Goal: Task Accomplishment & Management: Complete application form

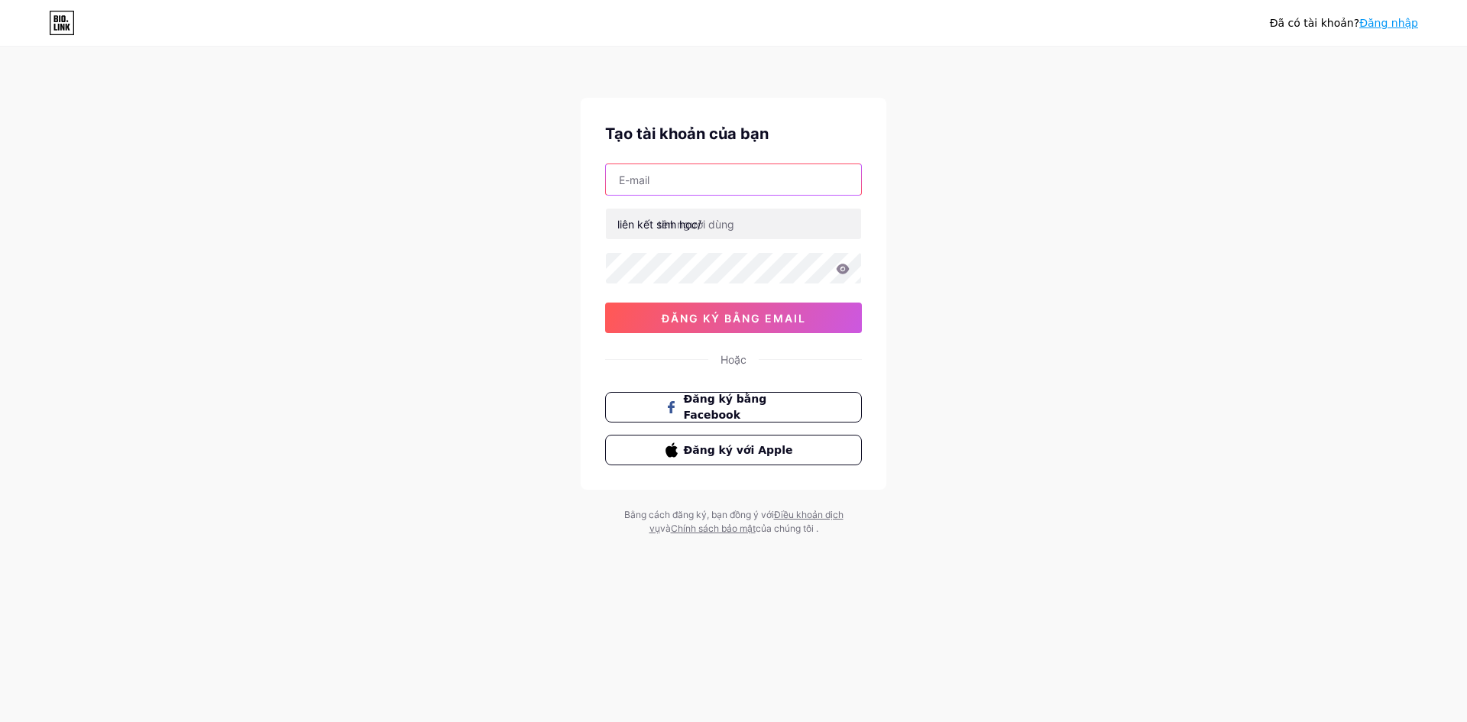
click at [677, 176] on input "text" at bounding box center [733, 179] width 255 height 31
type input "[EMAIL_ADDRESS][DOMAIN_NAME]"
click at [702, 232] on input "text" at bounding box center [733, 224] width 255 height 31
click at [763, 240] on div "anhlong110599lan3@gmail.com liên kết sinh học/ 0cAFcWeA5CeFeYEicvtqpTADqkF-yr92…" at bounding box center [733, 248] width 257 height 170
click at [68, 23] on icon at bounding box center [62, 23] width 26 height 24
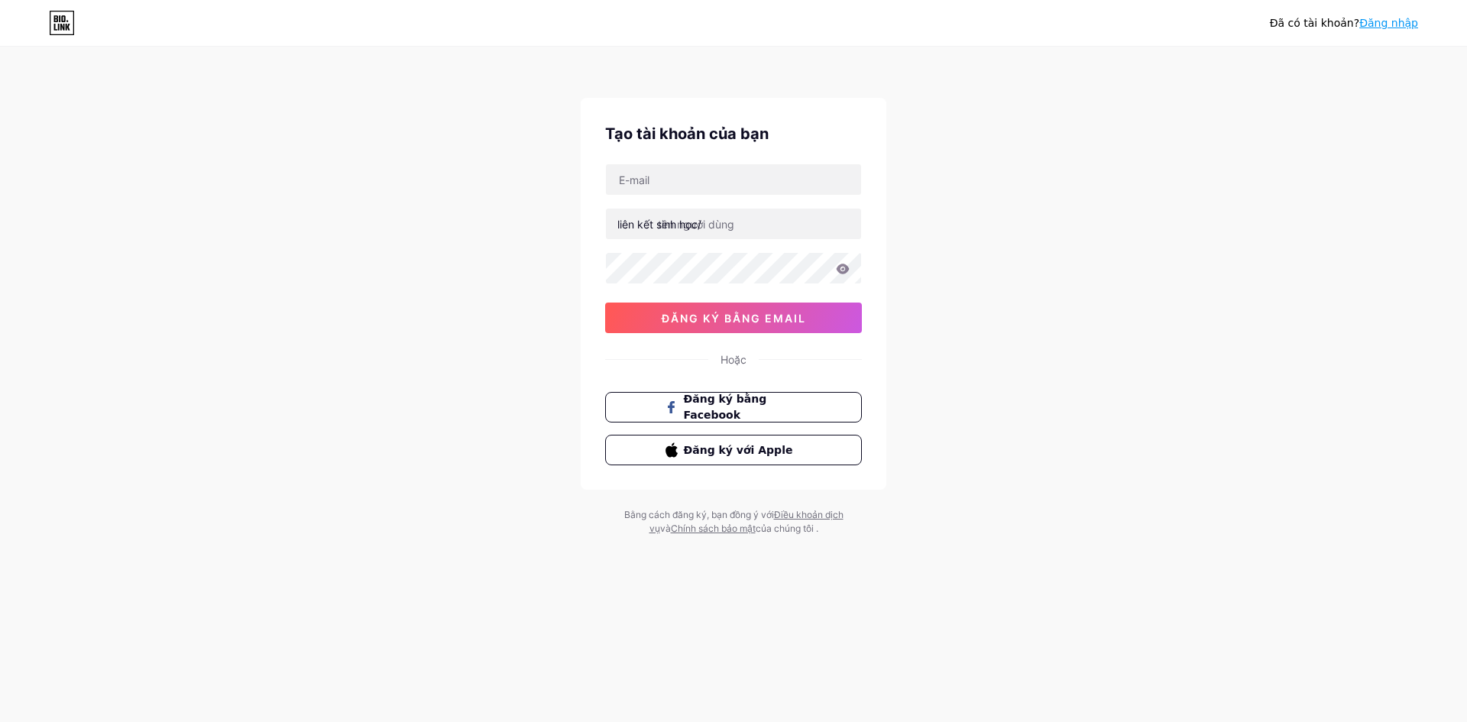
click at [1028, 260] on div "Đã có tài khoản? Đăng nhập Tạo tài khoản của bạn liên kết sinh học/ đăng ký bằn…" at bounding box center [733, 292] width 1467 height 584
click at [691, 187] on input "text" at bounding box center [733, 179] width 255 height 31
type input "[EMAIL_ADDRESS][DOMAIN_NAME]"
click at [688, 219] on input "text" at bounding box center [733, 224] width 255 height 31
type input "thecirclevn"
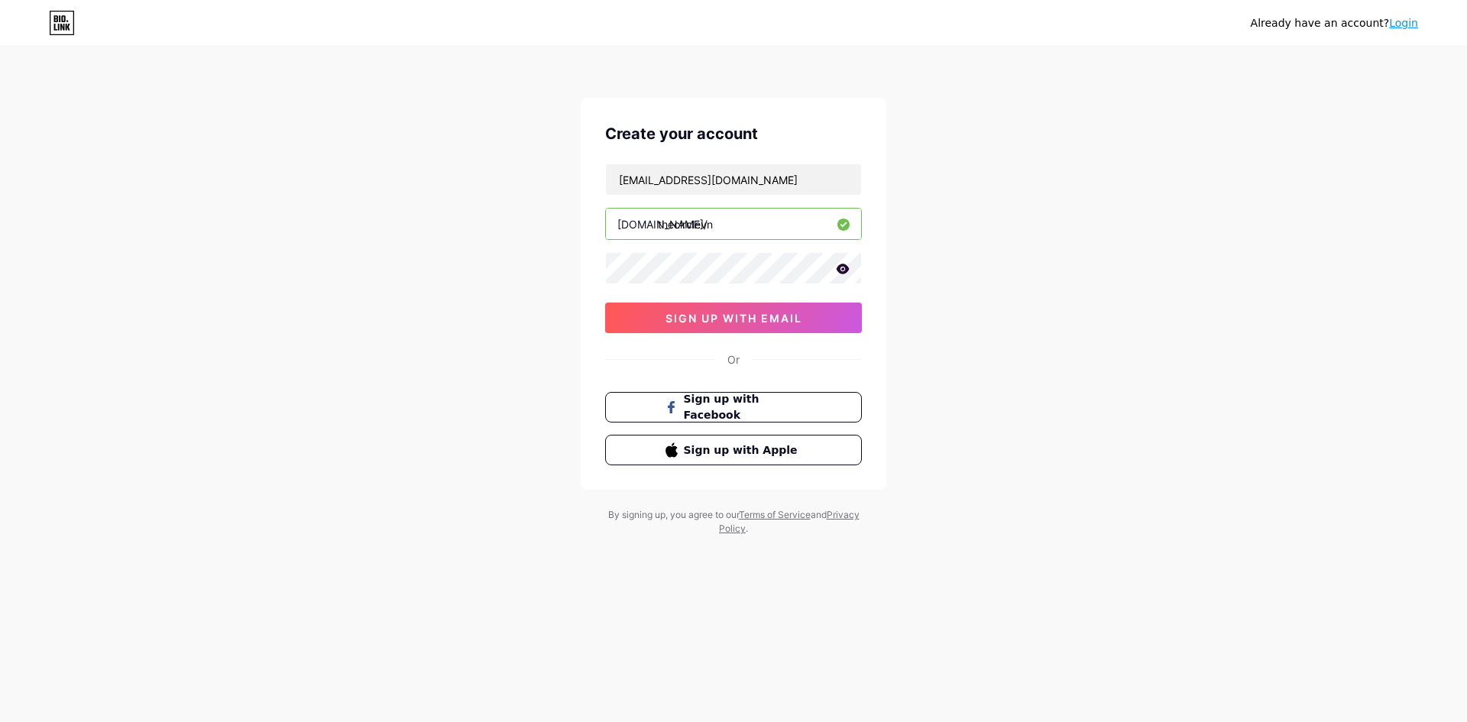
click at [844, 266] on icon at bounding box center [843, 269] width 13 height 10
click at [756, 318] on span "sign up with email" at bounding box center [733, 318] width 137 height 13
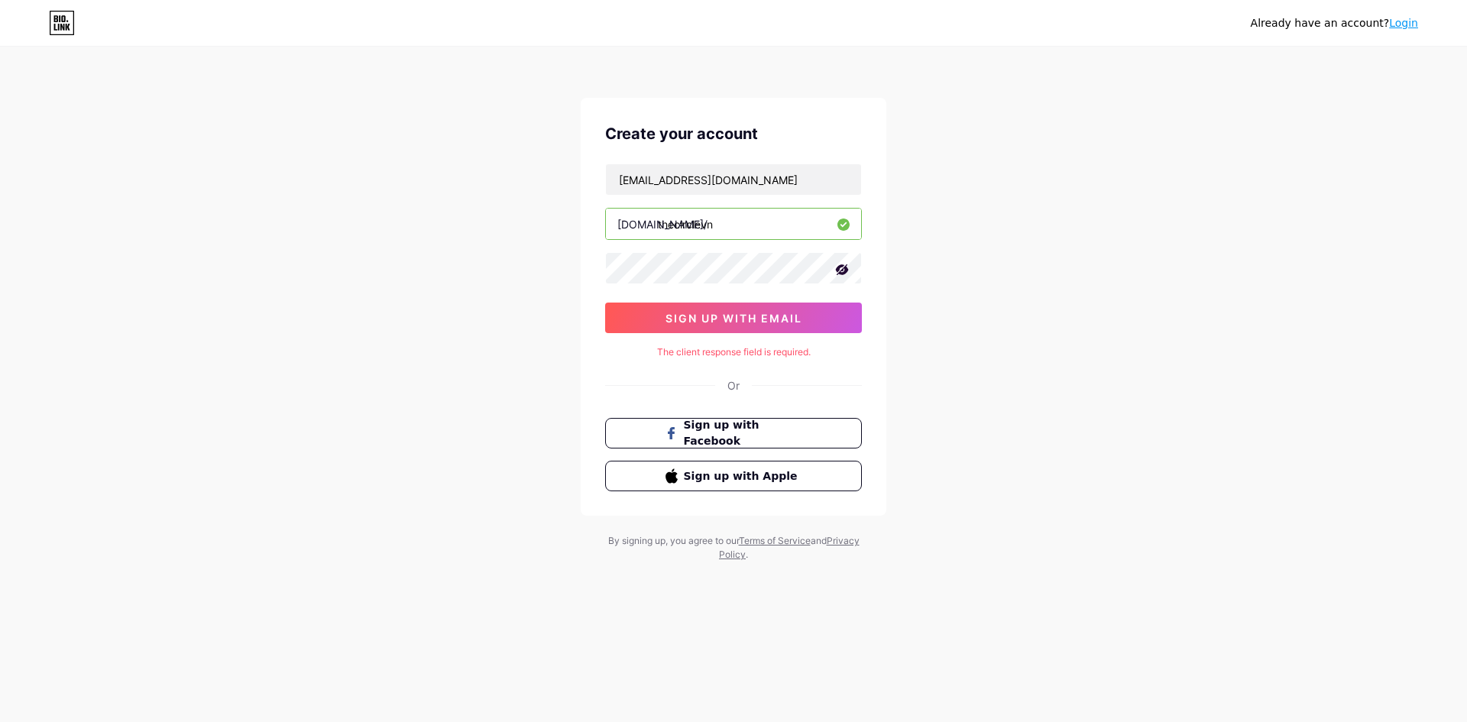
click at [58, 20] on icon at bounding box center [62, 23] width 26 height 24
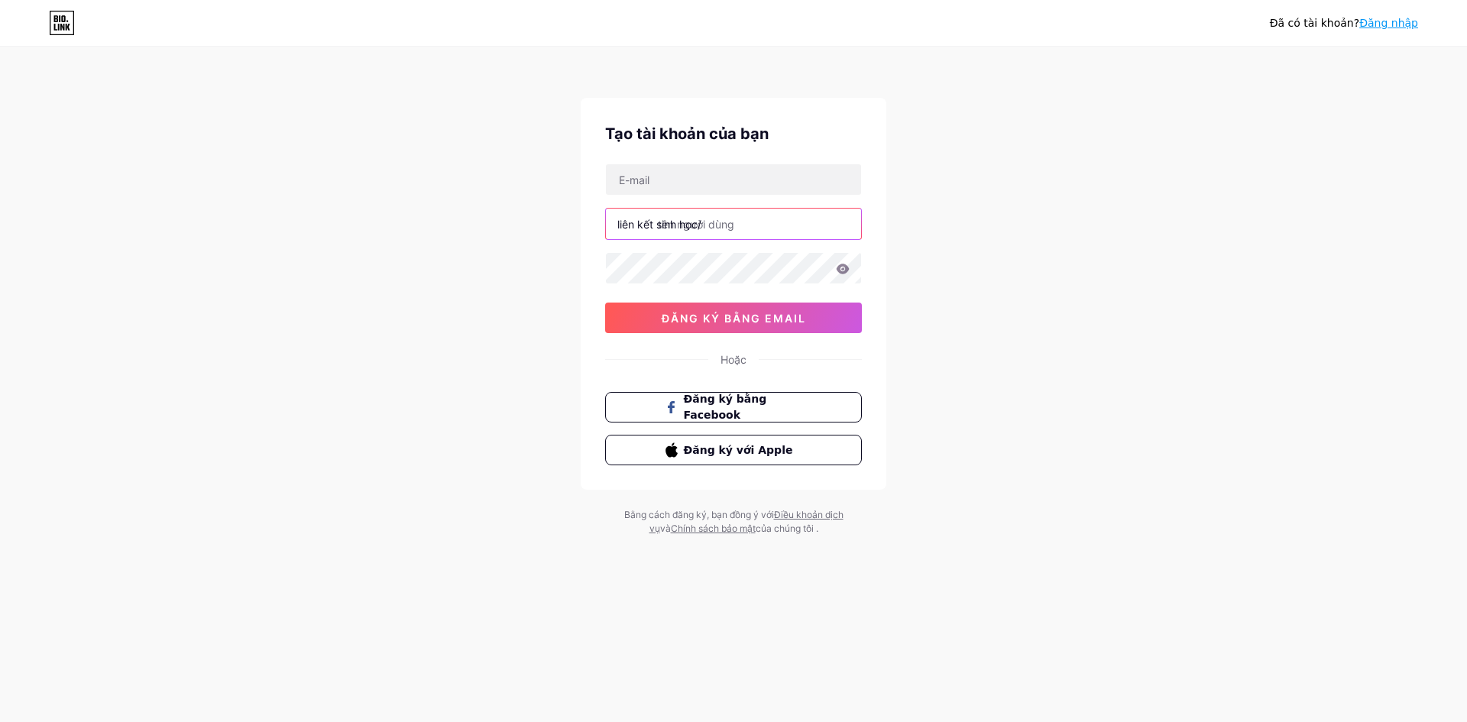
click at [728, 229] on input "text" at bounding box center [733, 224] width 255 height 31
type input "t"
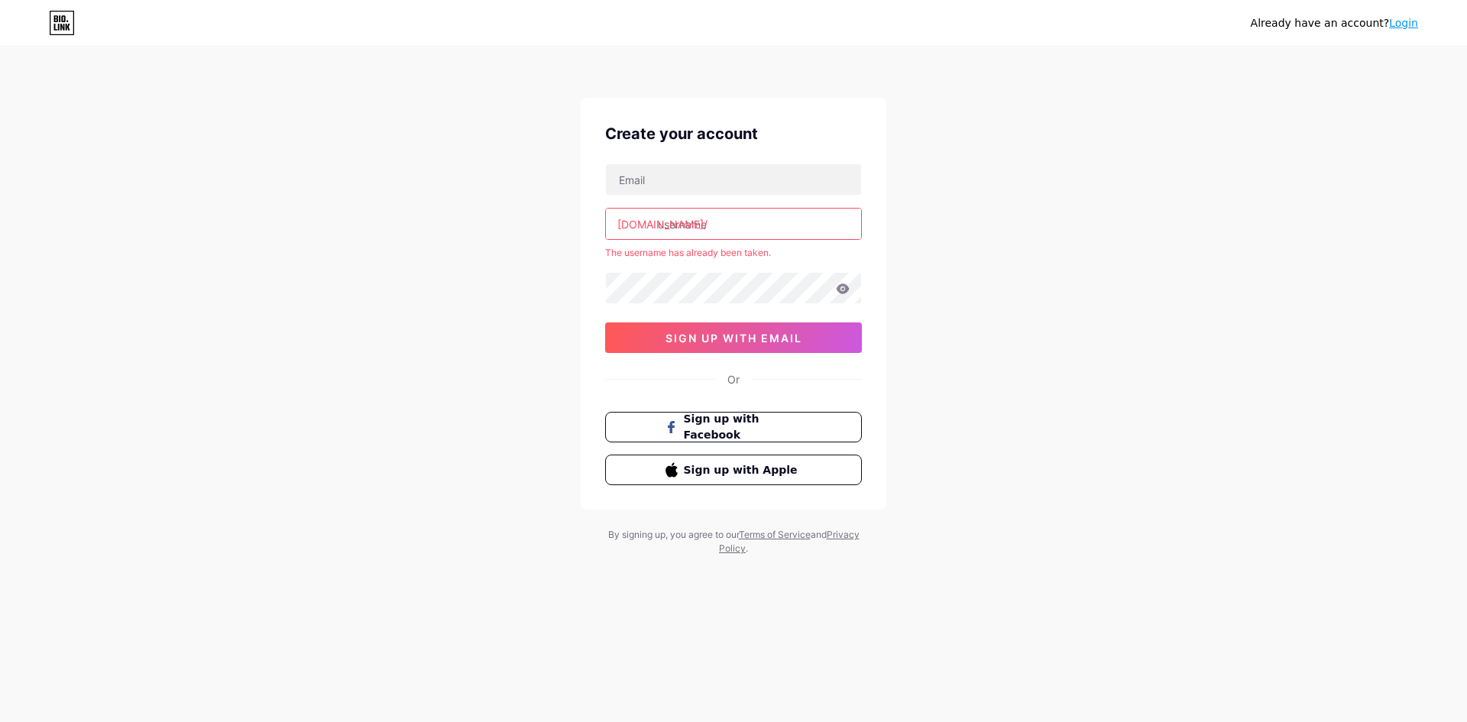
drag, startPoint x: 728, startPoint y: 247, endPoint x: 726, endPoint y: 231, distance: 15.5
click at [727, 242] on div "bio.link/ The username has already been taken. sign up with email" at bounding box center [733, 257] width 257 height 189
click at [726, 231] on input "text" at bounding box center [733, 224] width 255 height 31
click at [736, 230] on input "text" at bounding box center [733, 224] width 255 height 31
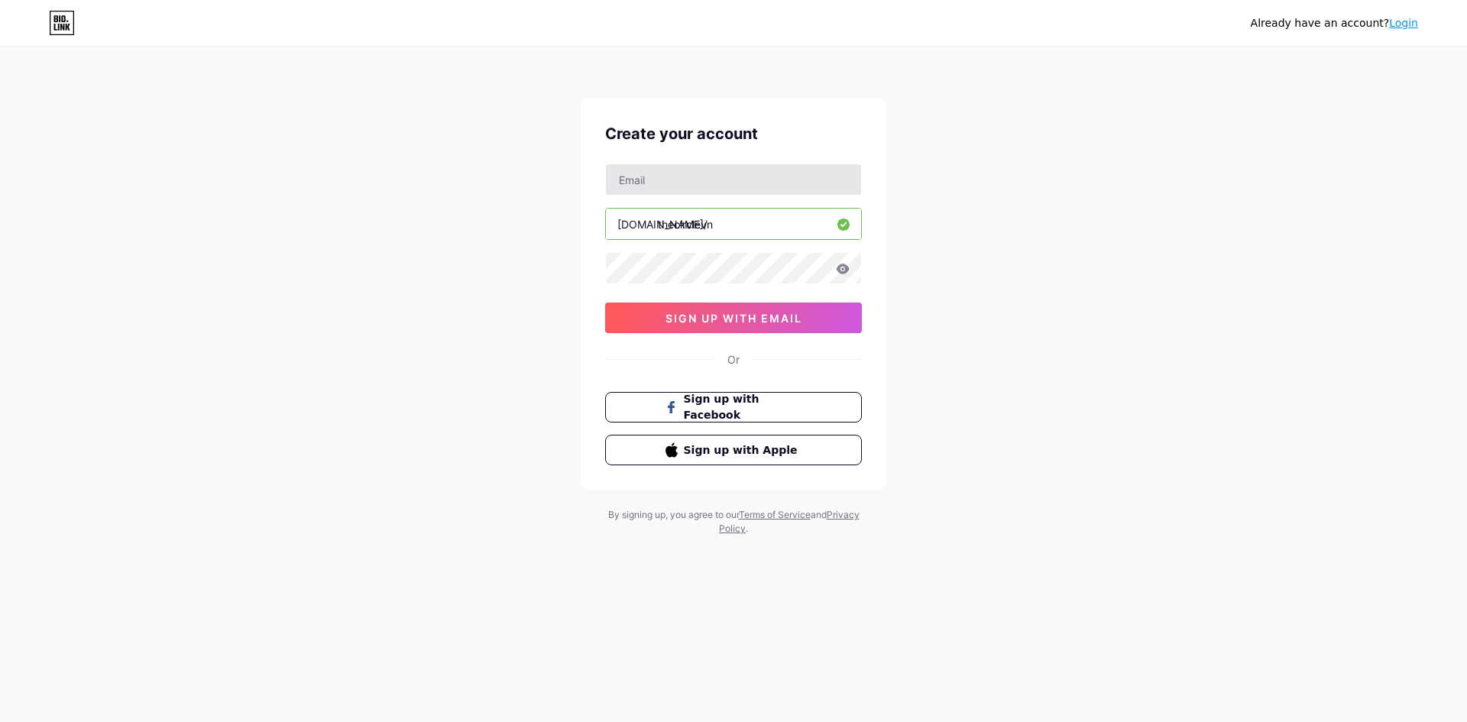
type input "thecirclevn"
click at [704, 173] on input "text" at bounding box center [733, 179] width 255 height 31
type input "[EMAIL_ADDRESS][DOMAIN_NAME]"
click at [760, 321] on span "sign up with email" at bounding box center [733, 318] width 137 height 13
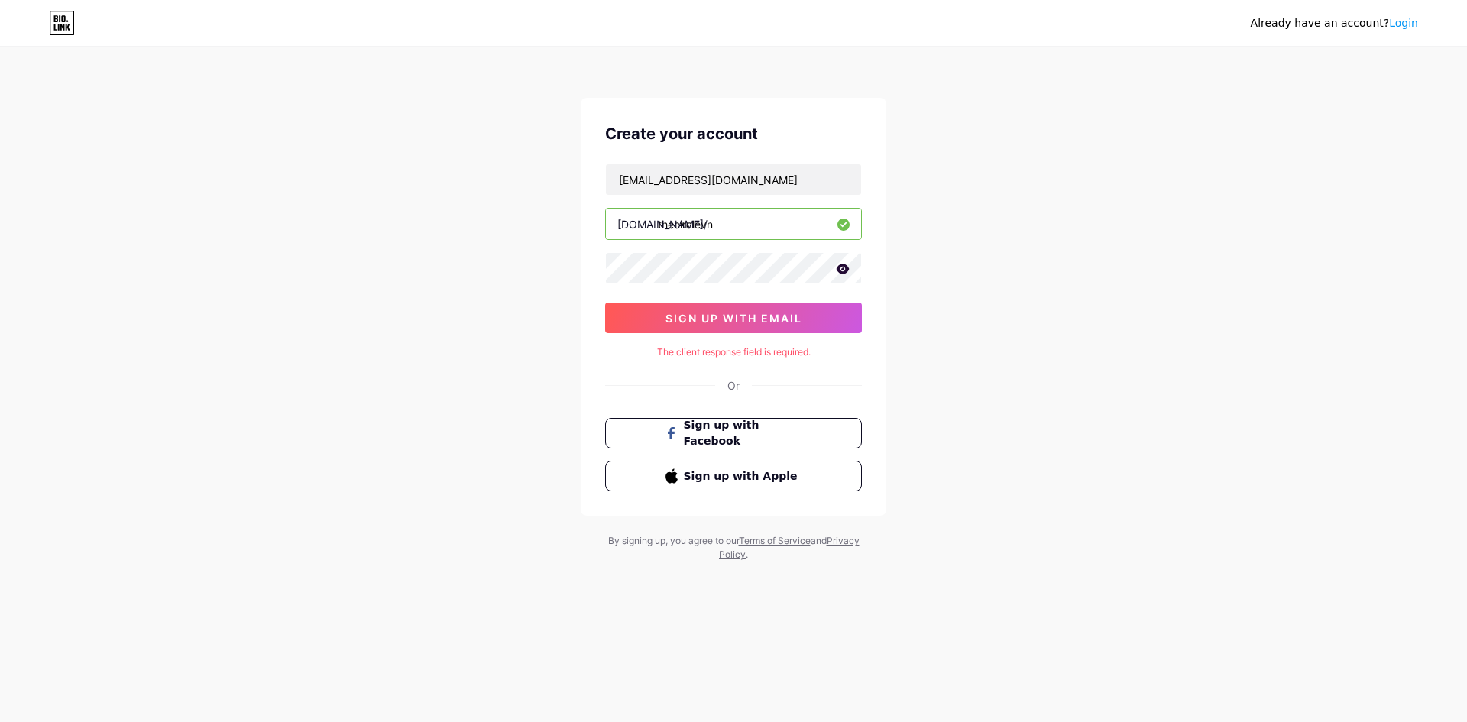
click at [1121, 160] on div "Already have an account? Login Create your account anhlong110599lan3@gmail.com …" at bounding box center [733, 305] width 1467 height 610
click at [840, 270] on icon at bounding box center [843, 269] width 13 height 10
click at [729, 322] on span "sign up with email" at bounding box center [733, 318] width 137 height 13
click at [76, 24] on div "Already have an account? Login" at bounding box center [733, 23] width 1467 height 24
click at [66, 24] on icon at bounding box center [62, 23] width 26 height 24
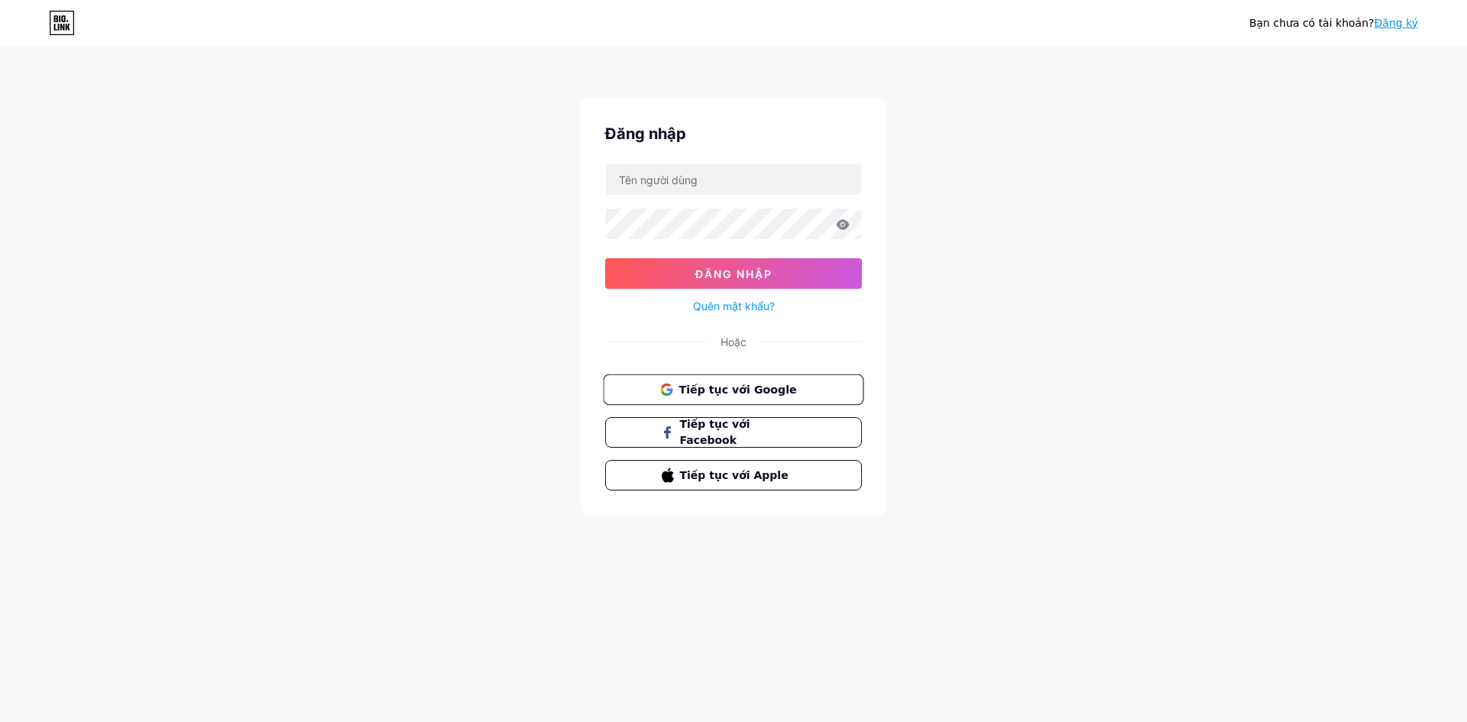
click at [733, 399] on button "Tiếp tục với Google" at bounding box center [733, 389] width 261 height 31
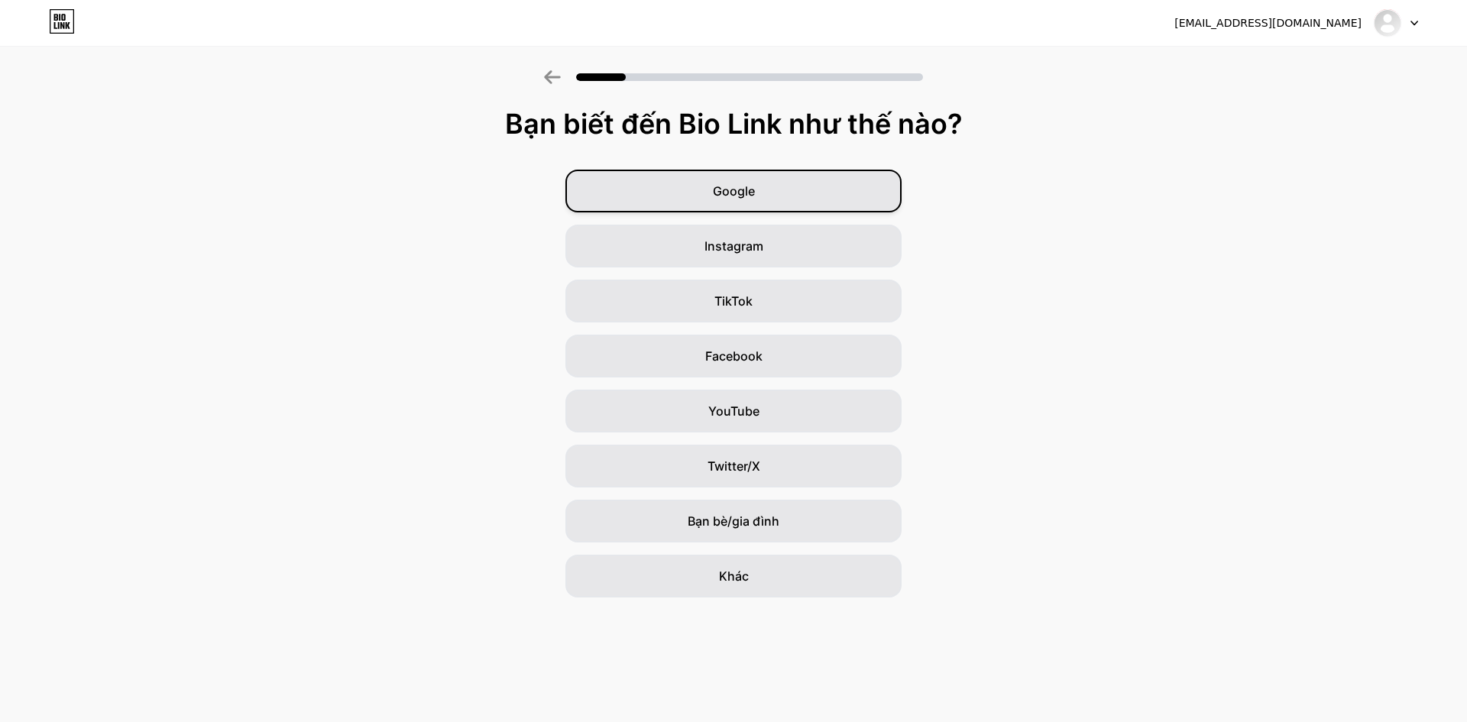
click at [753, 194] on font "Google" at bounding box center [734, 190] width 42 height 15
click at [754, 248] on font "Instagram" at bounding box center [733, 245] width 59 height 15
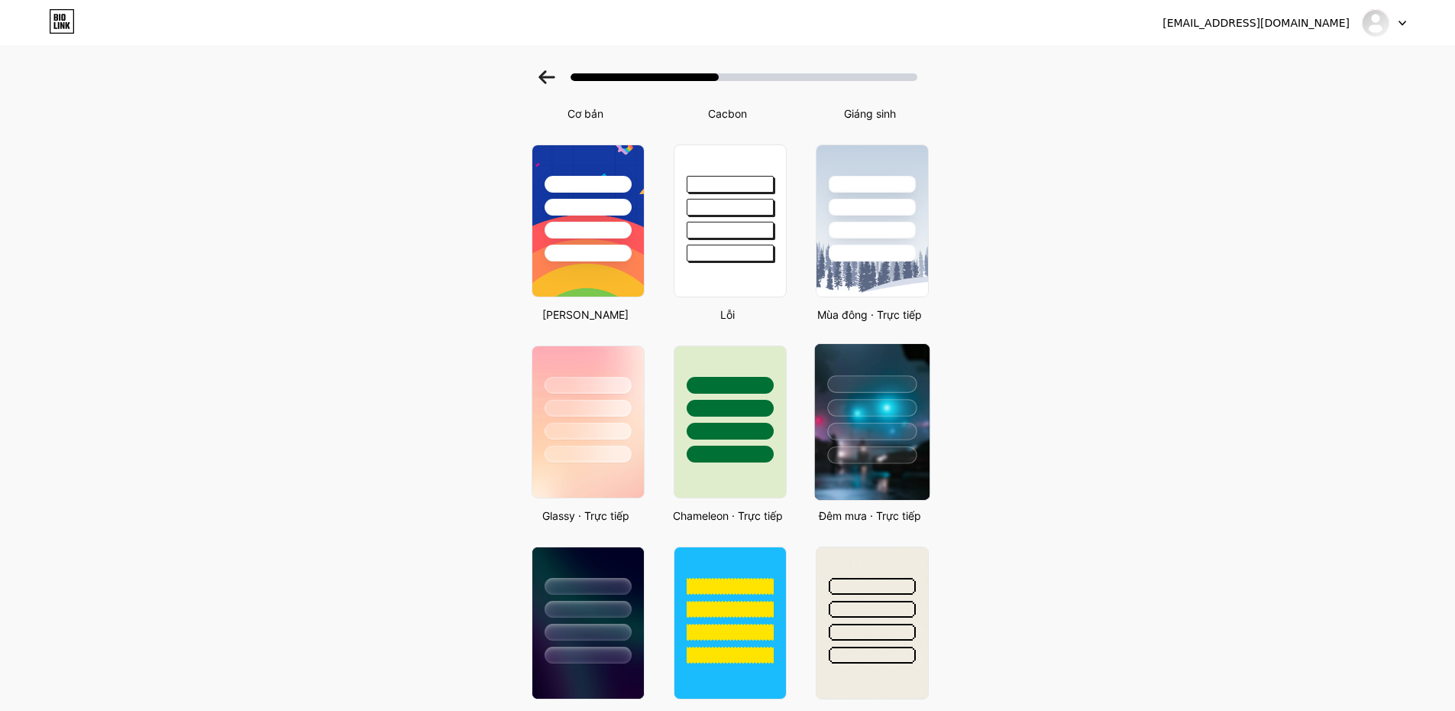
scroll to position [458, 0]
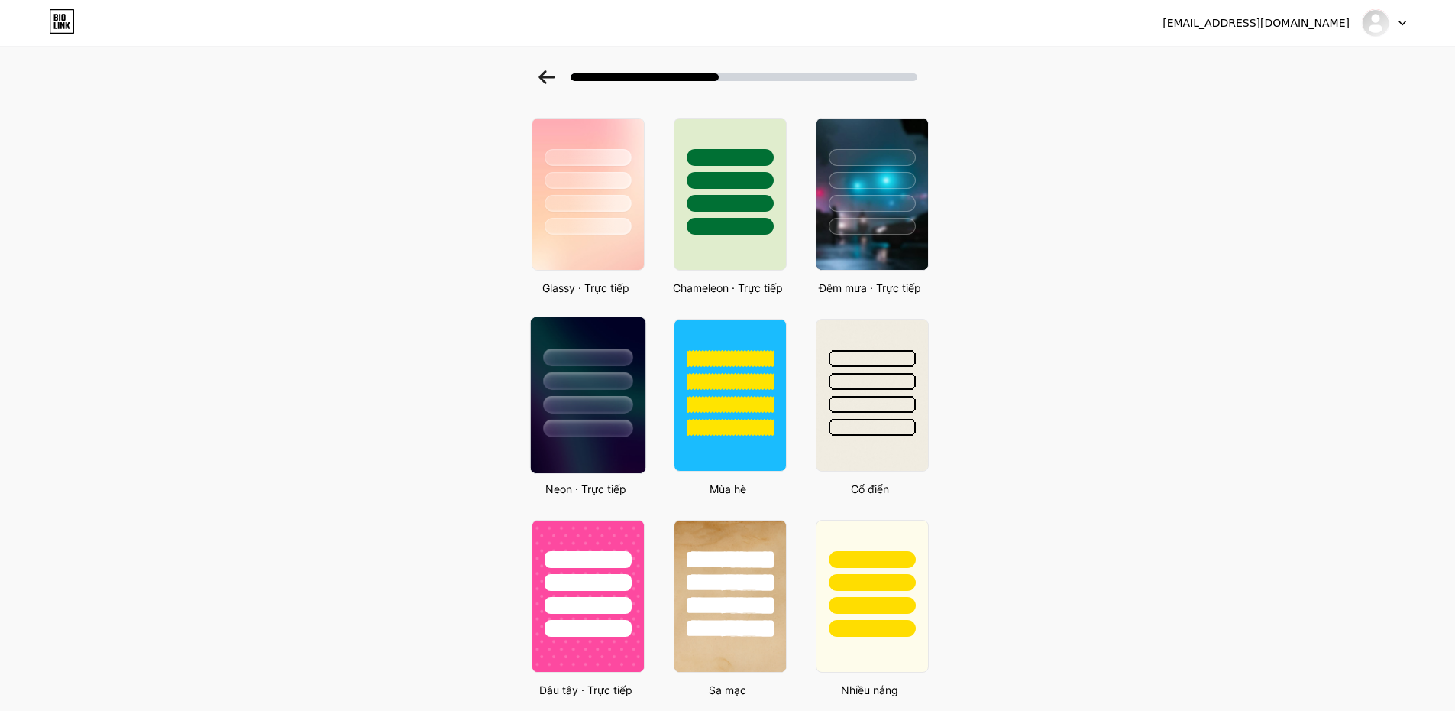
click at [613, 448] on img at bounding box center [587, 395] width 115 height 156
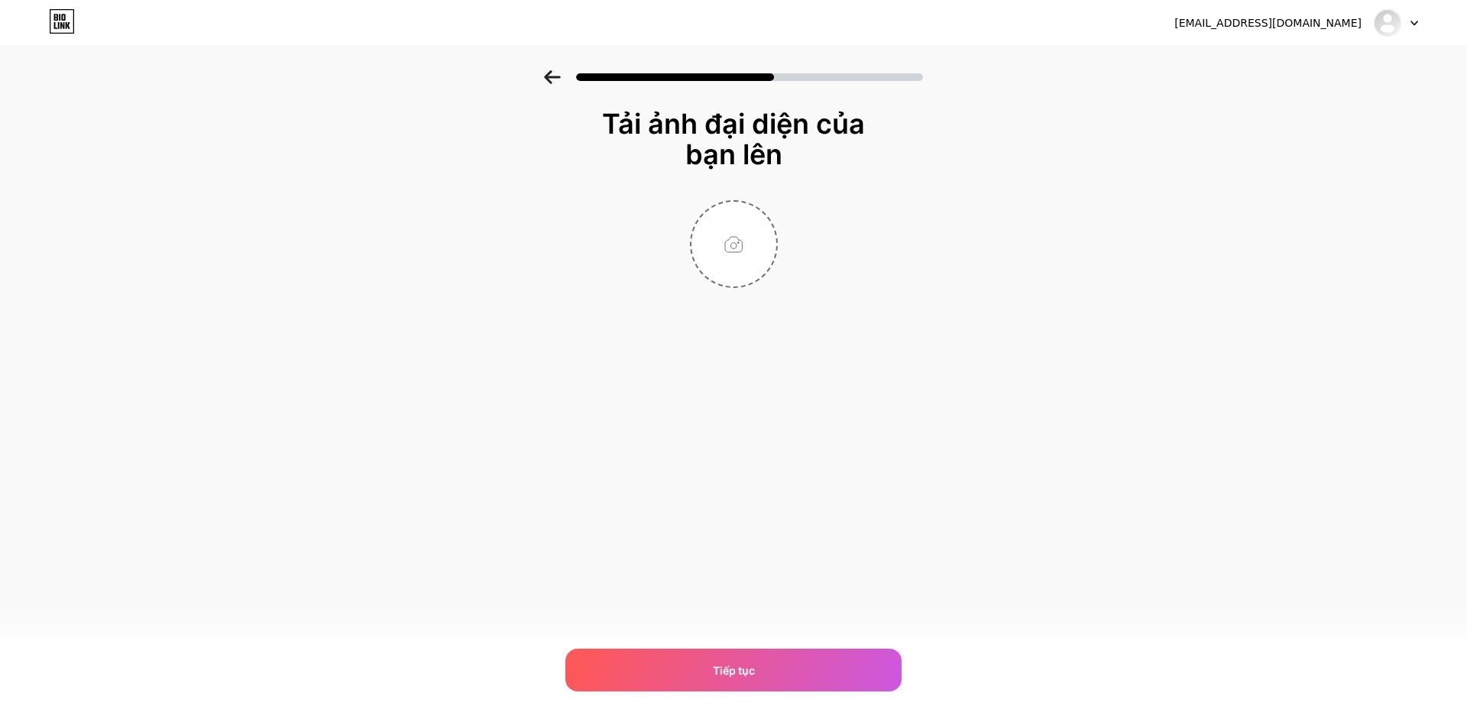
click at [549, 79] on icon at bounding box center [552, 77] width 17 height 14
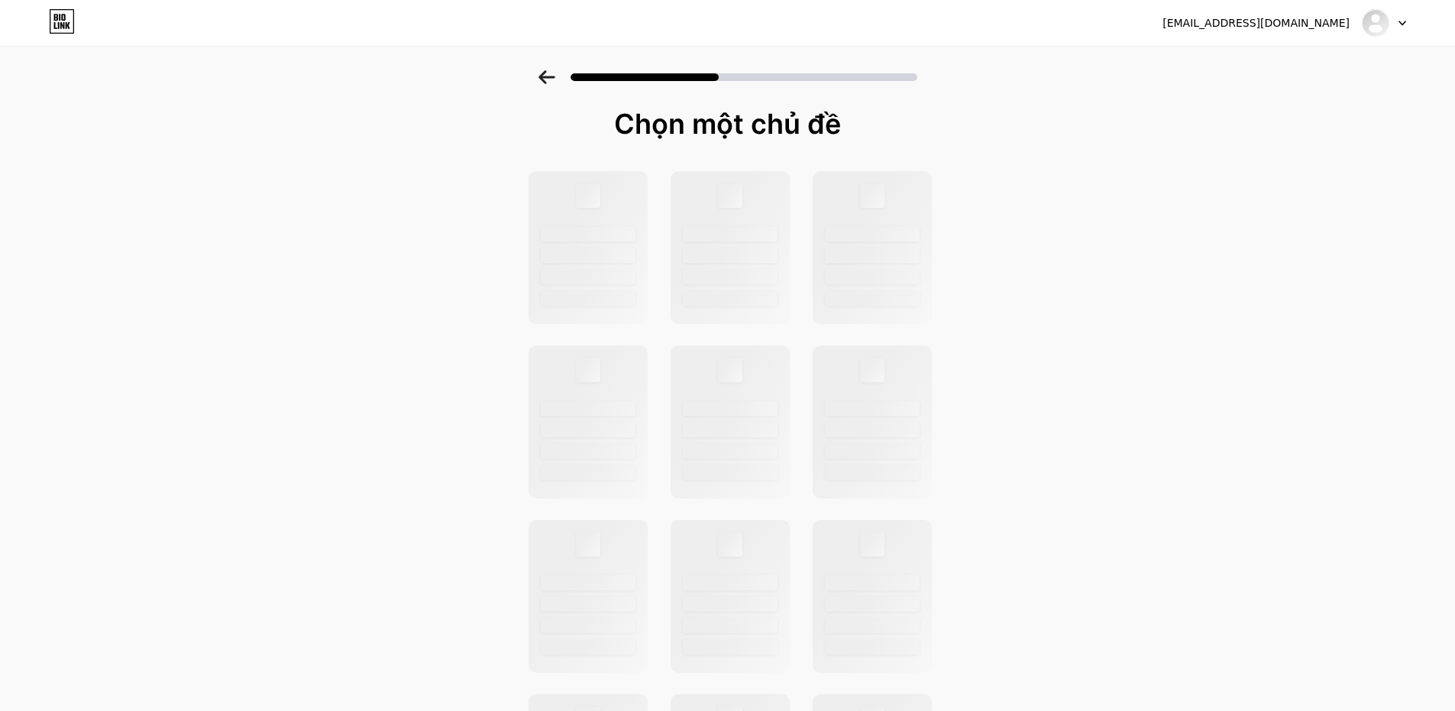
click at [553, 74] on icon at bounding box center [547, 77] width 17 height 14
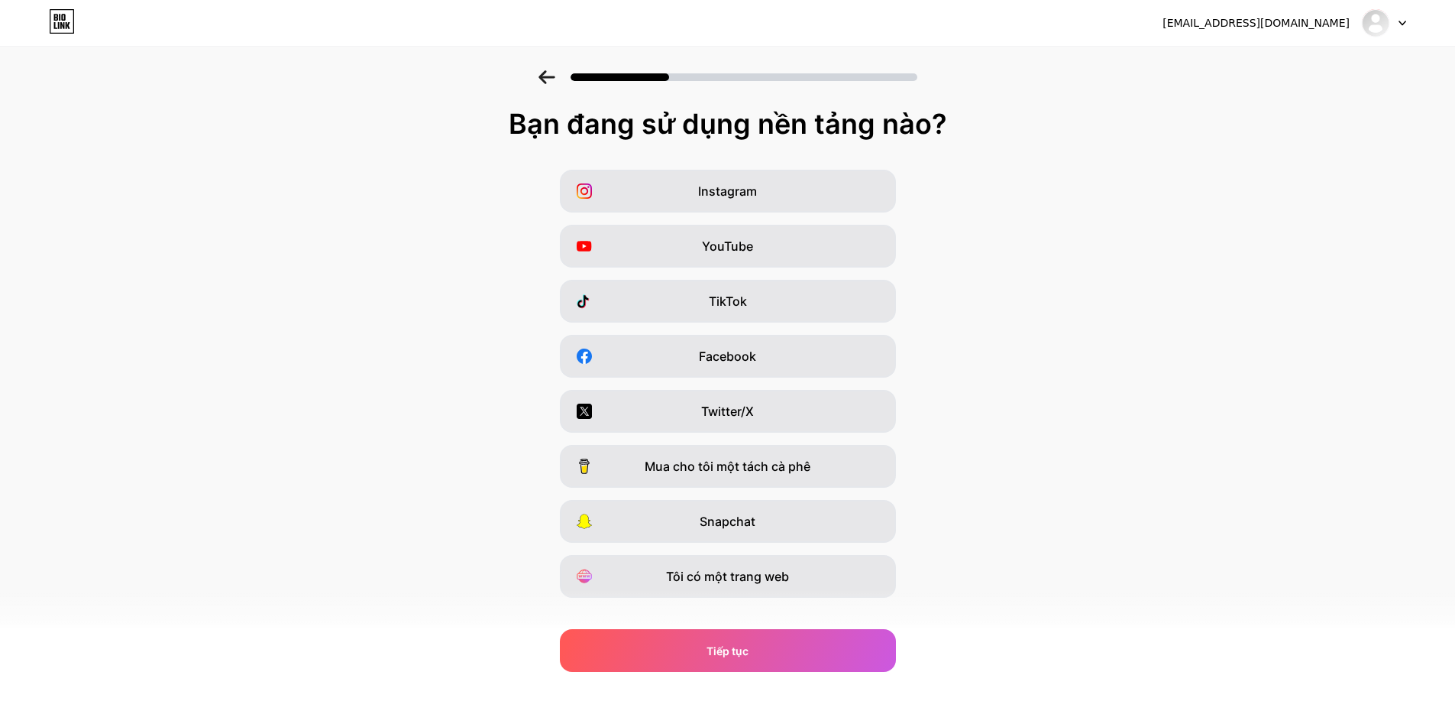
click at [554, 85] on div at bounding box center [727, 72] width 1455 height 53
click at [73, 24] on icon at bounding box center [62, 21] width 26 height 24
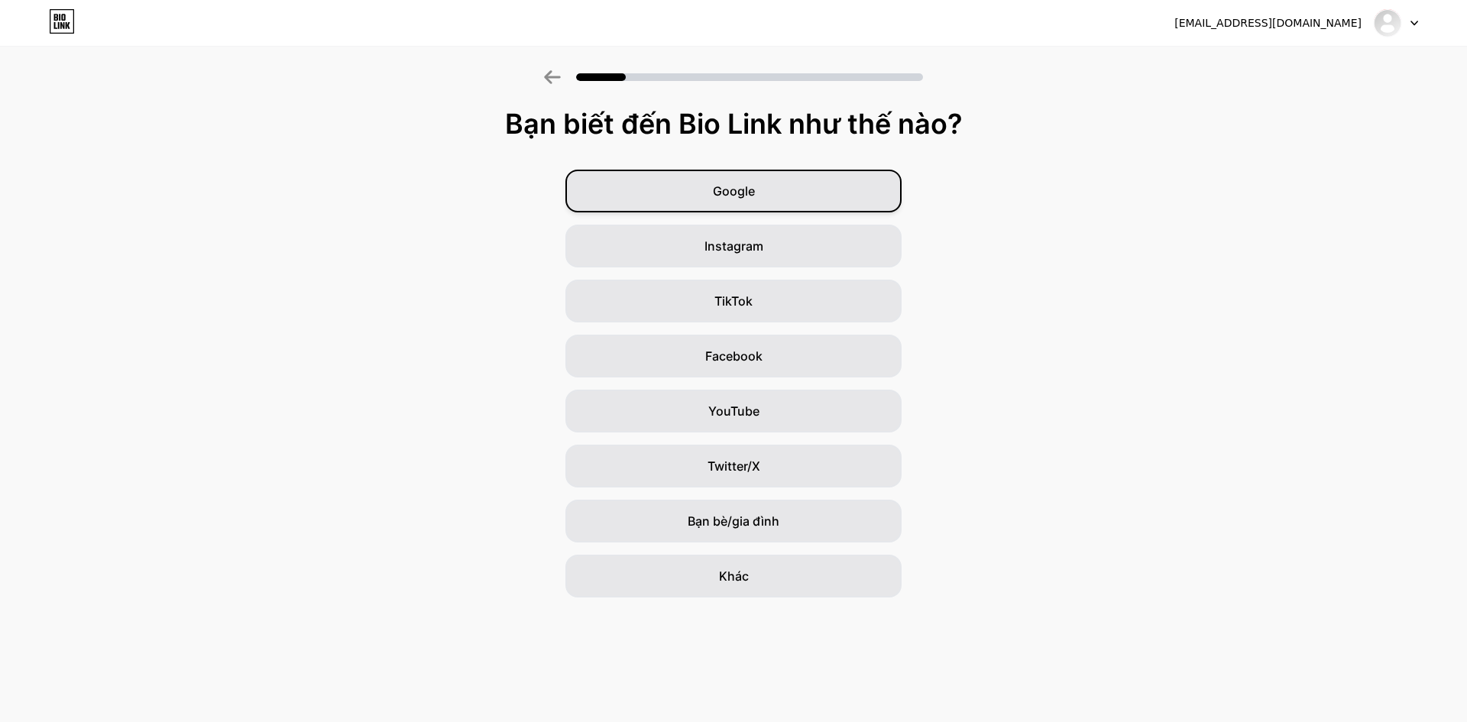
click at [781, 202] on div "Google" at bounding box center [733, 191] width 336 height 43
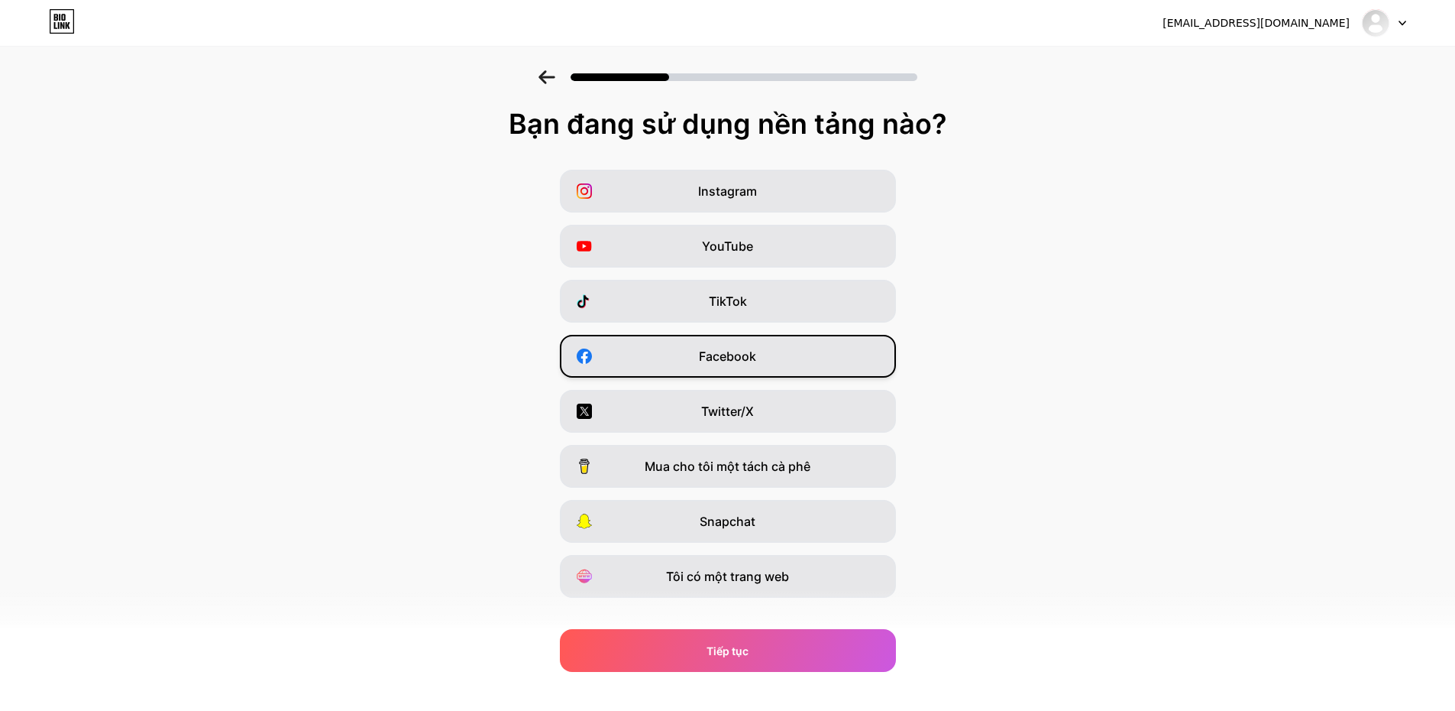
click at [767, 358] on div "Facebook" at bounding box center [728, 356] width 336 height 43
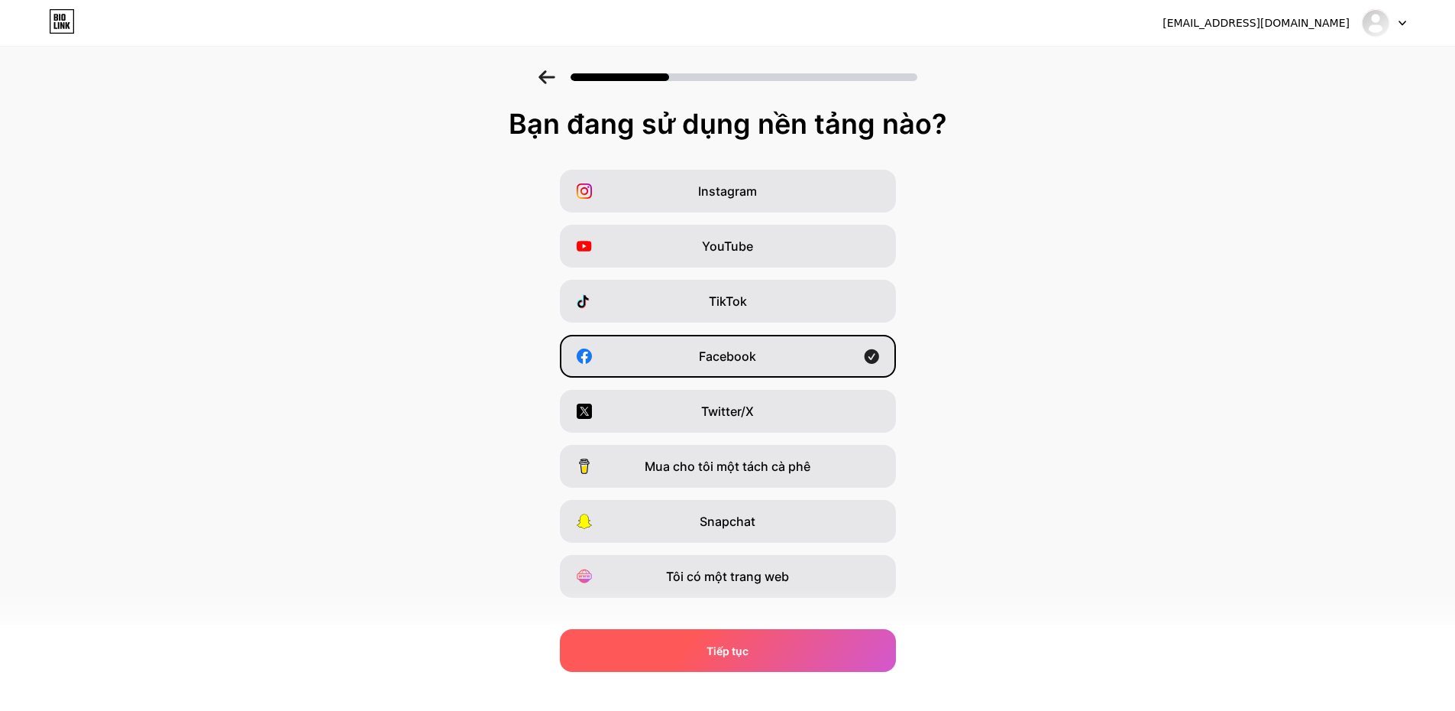
click at [772, 650] on div "Tiếp tục" at bounding box center [728, 650] width 336 height 43
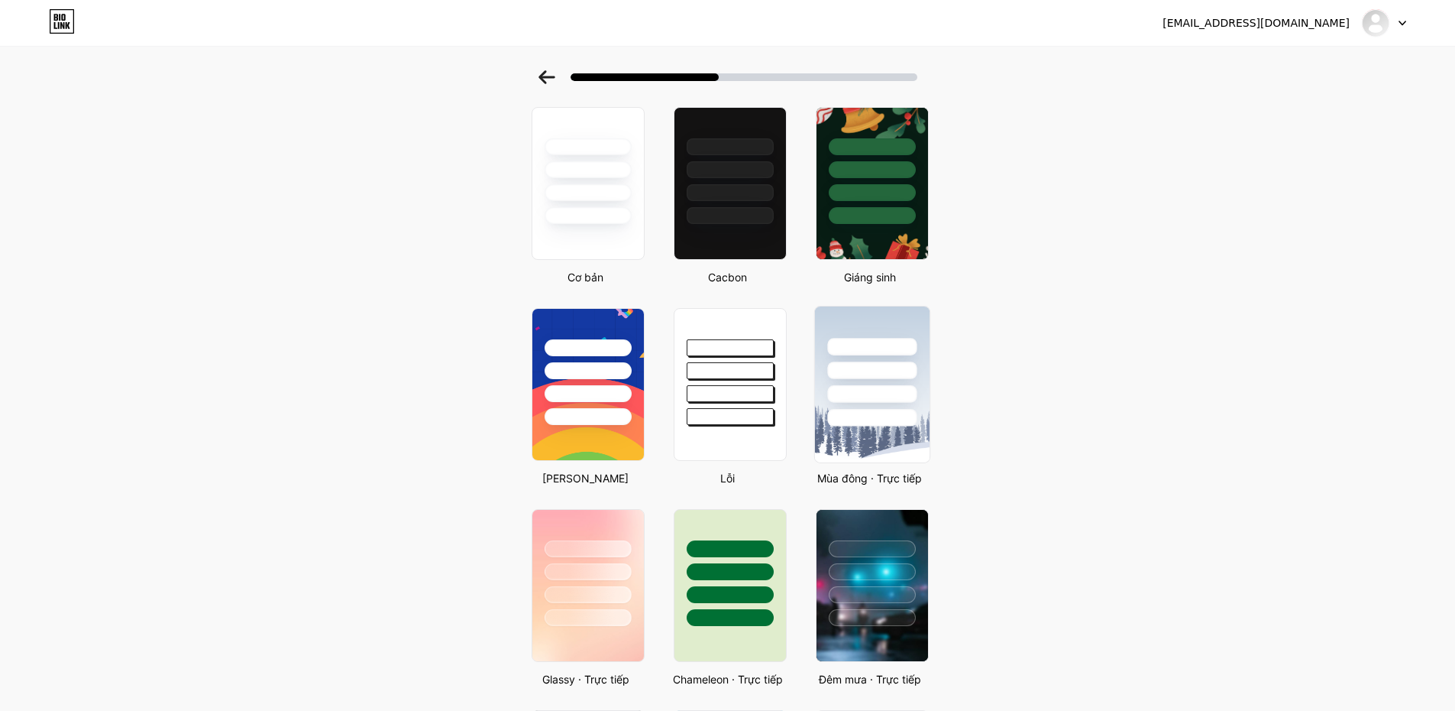
scroll to position [229, 0]
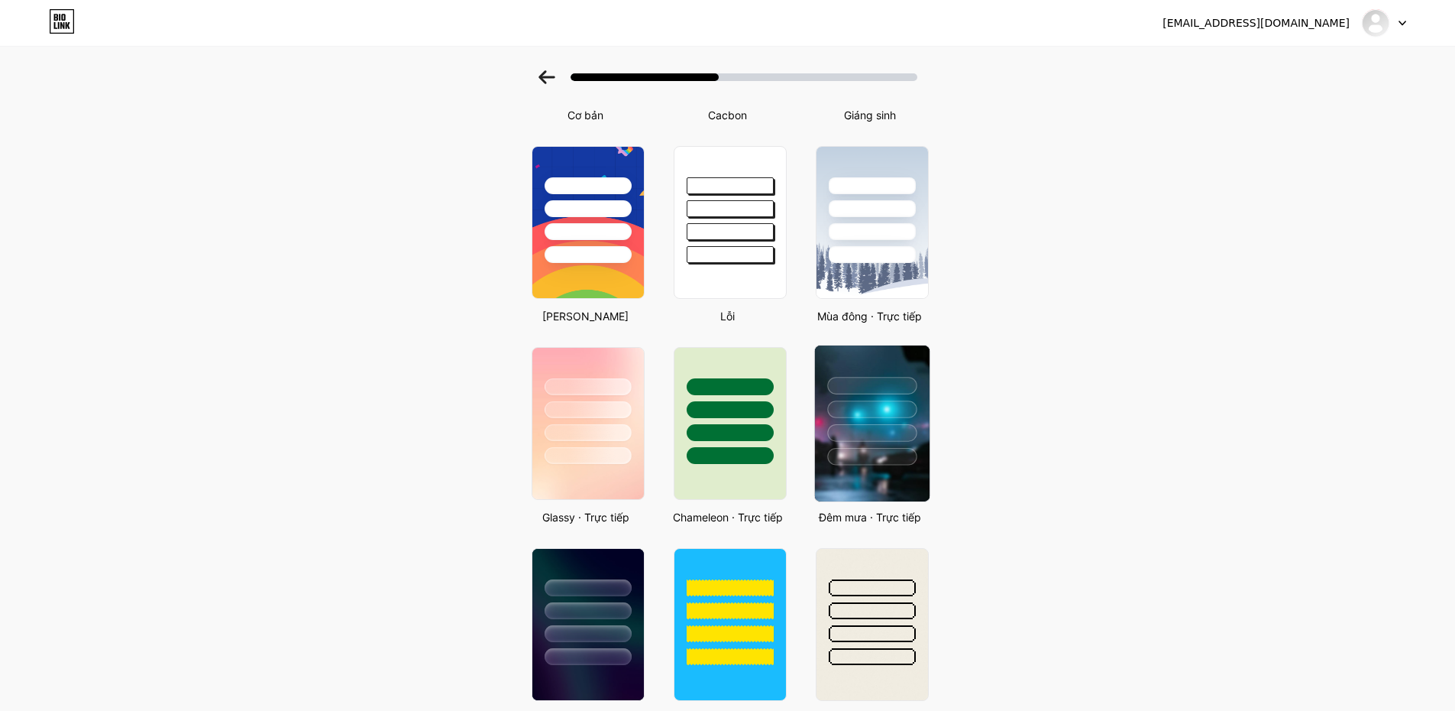
click at [913, 428] on div at bounding box center [871, 433] width 89 height 18
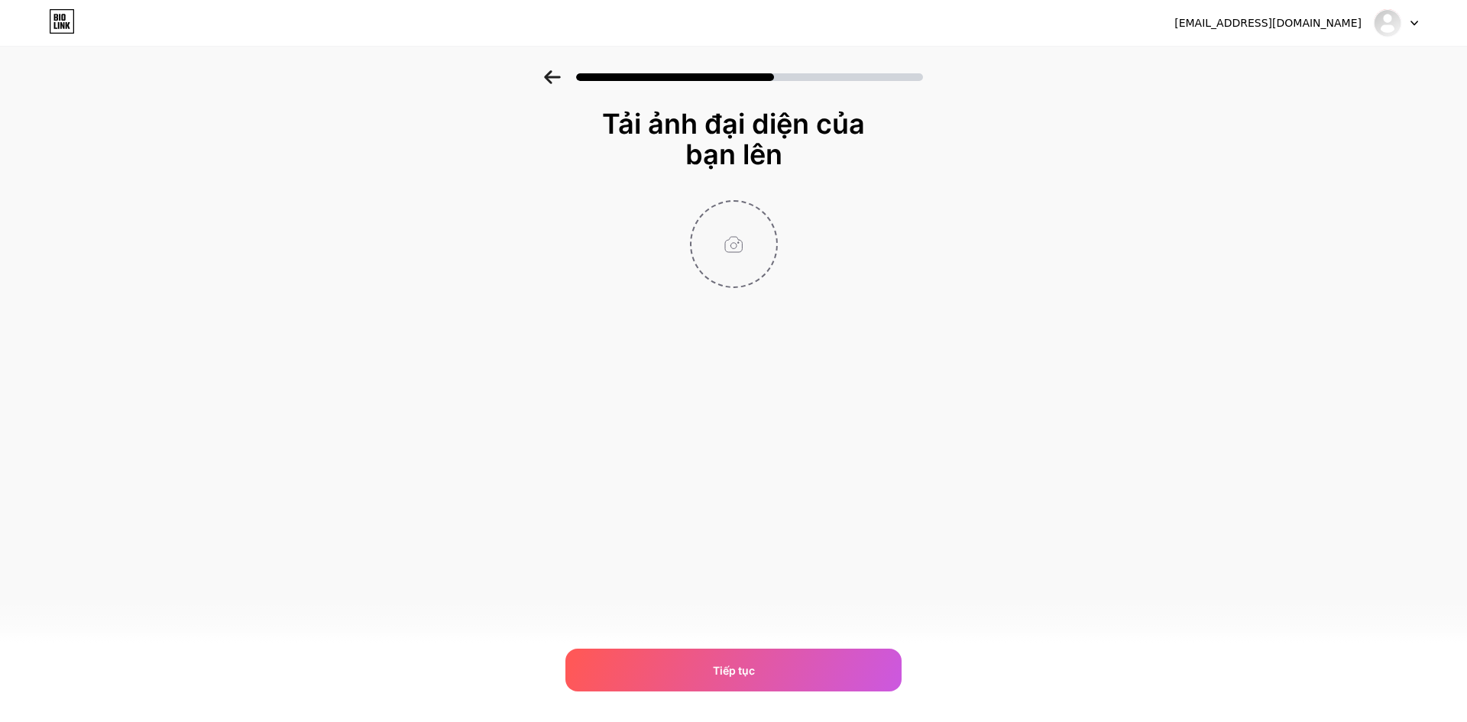
click at [728, 231] on input "file" at bounding box center [733, 244] width 85 height 85
type input "C:\fakepath\820x820.jpg"
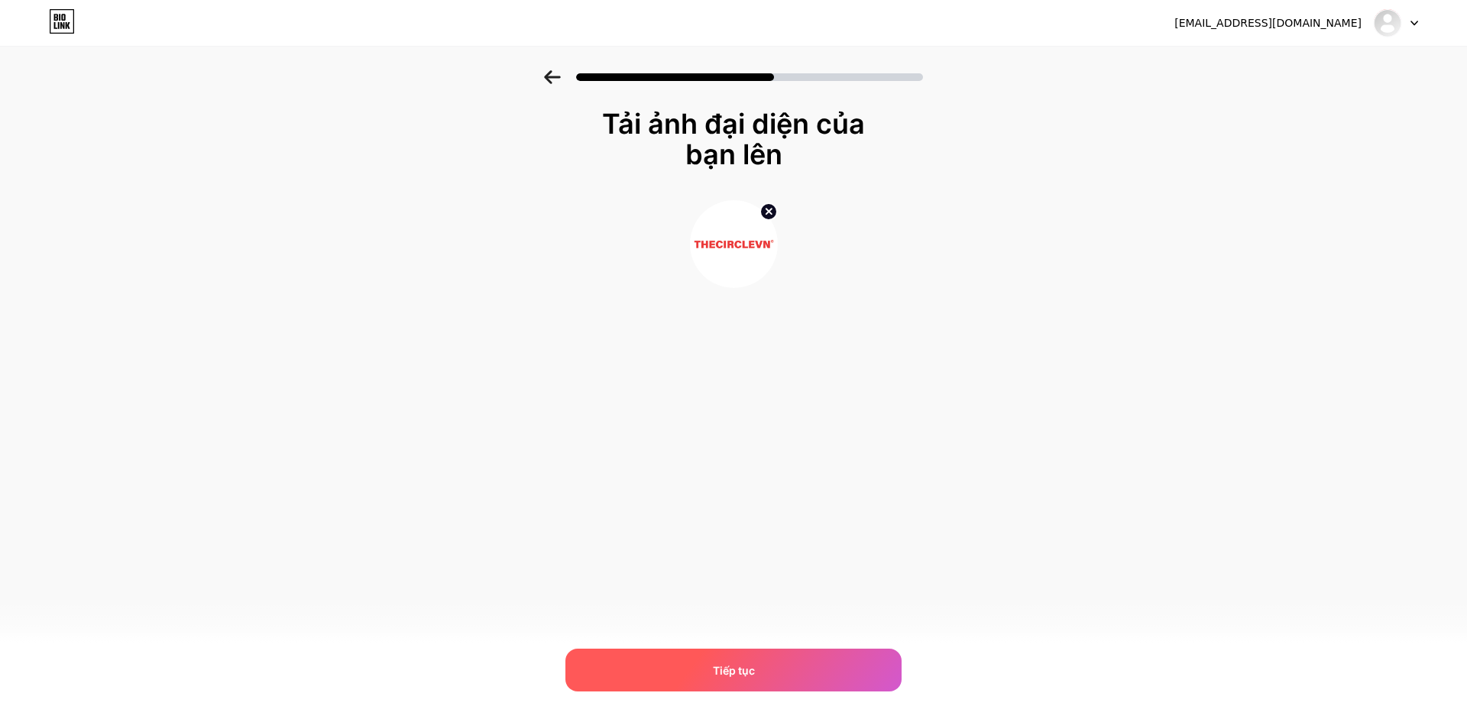
click at [837, 685] on div "Tiếp tục" at bounding box center [733, 670] width 336 height 43
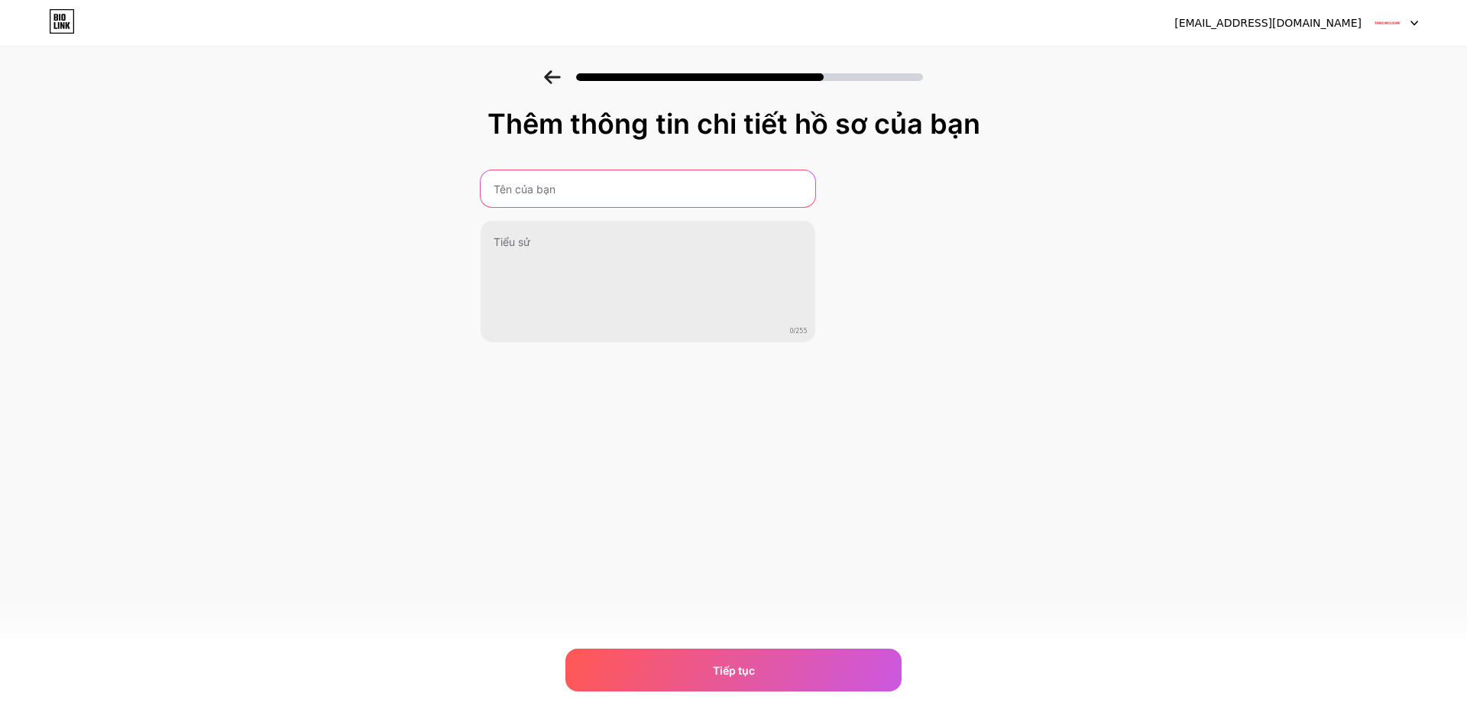
click at [574, 181] on input "text" at bounding box center [648, 188] width 335 height 37
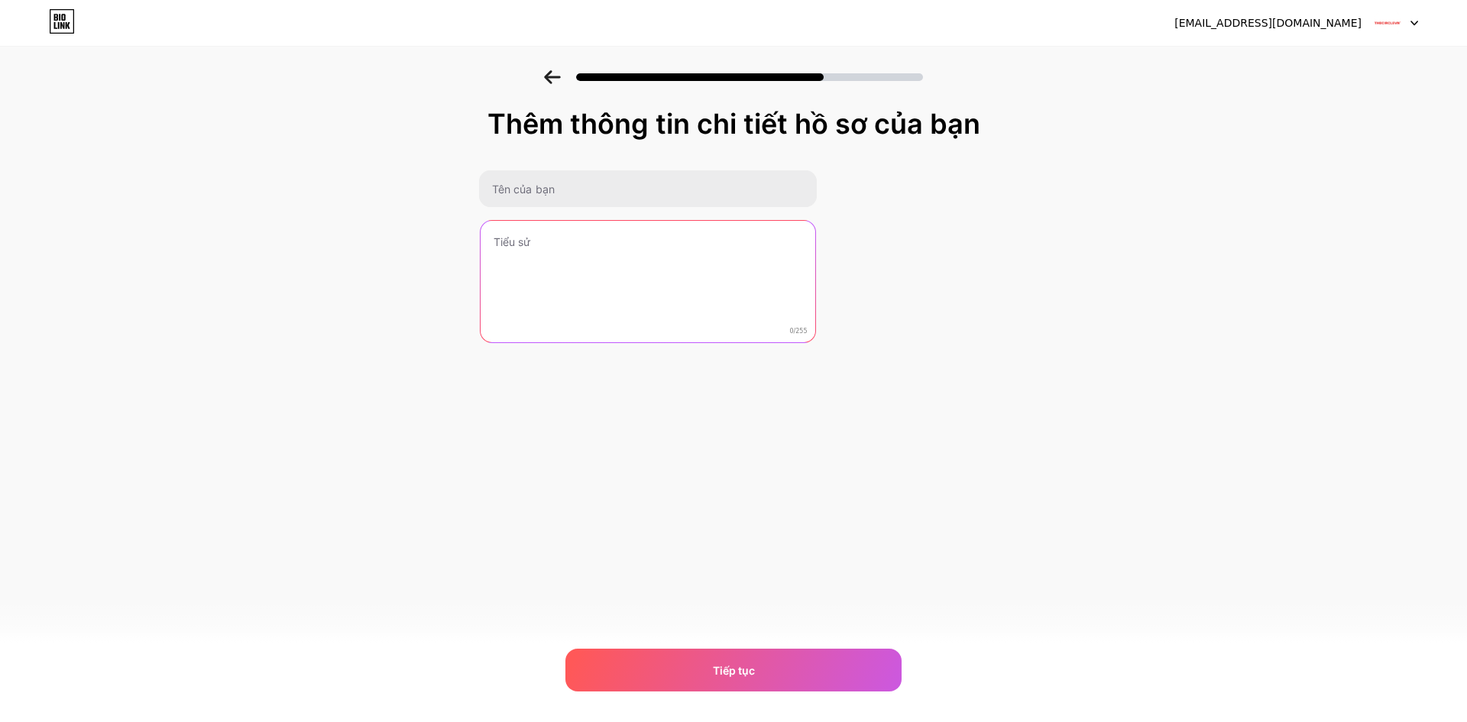
click at [570, 252] on textarea at bounding box center [648, 282] width 335 height 123
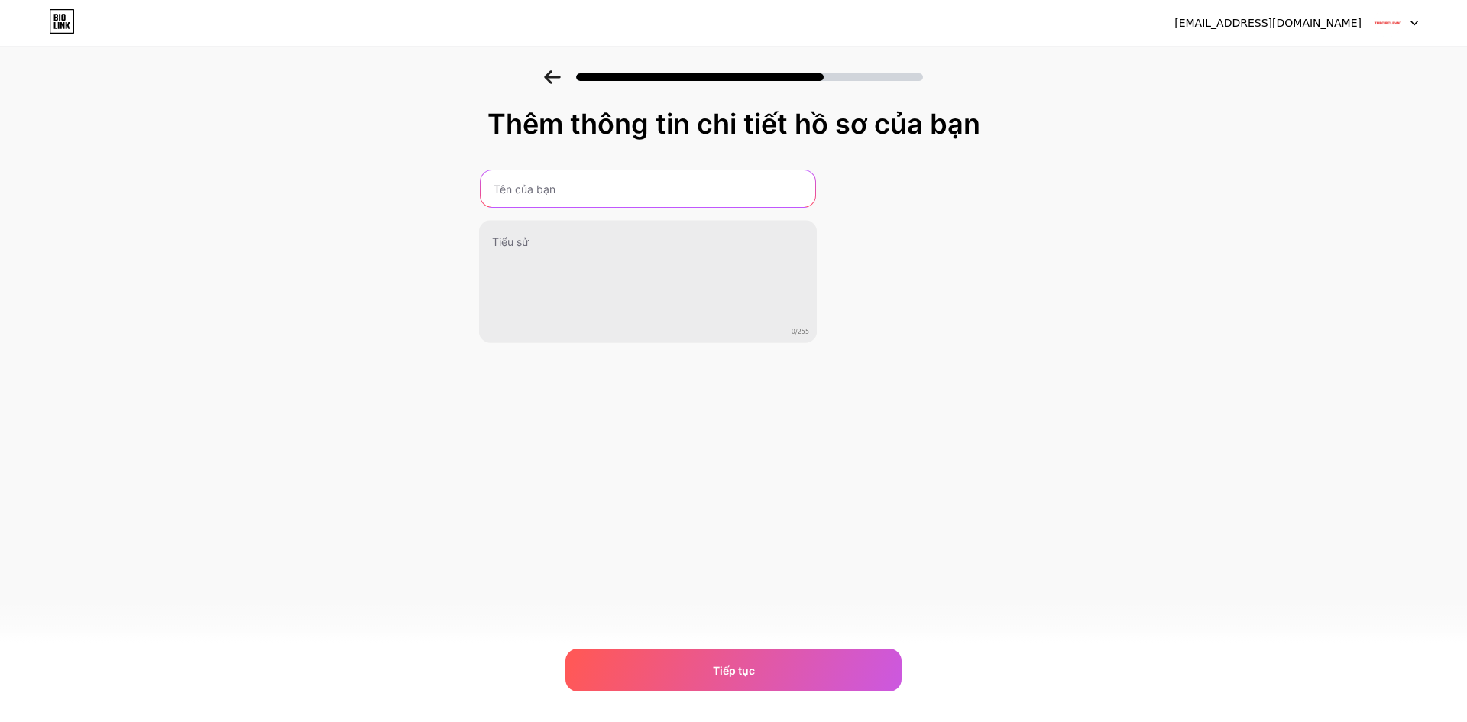
click at [579, 188] on input "text" at bounding box center [648, 188] width 335 height 37
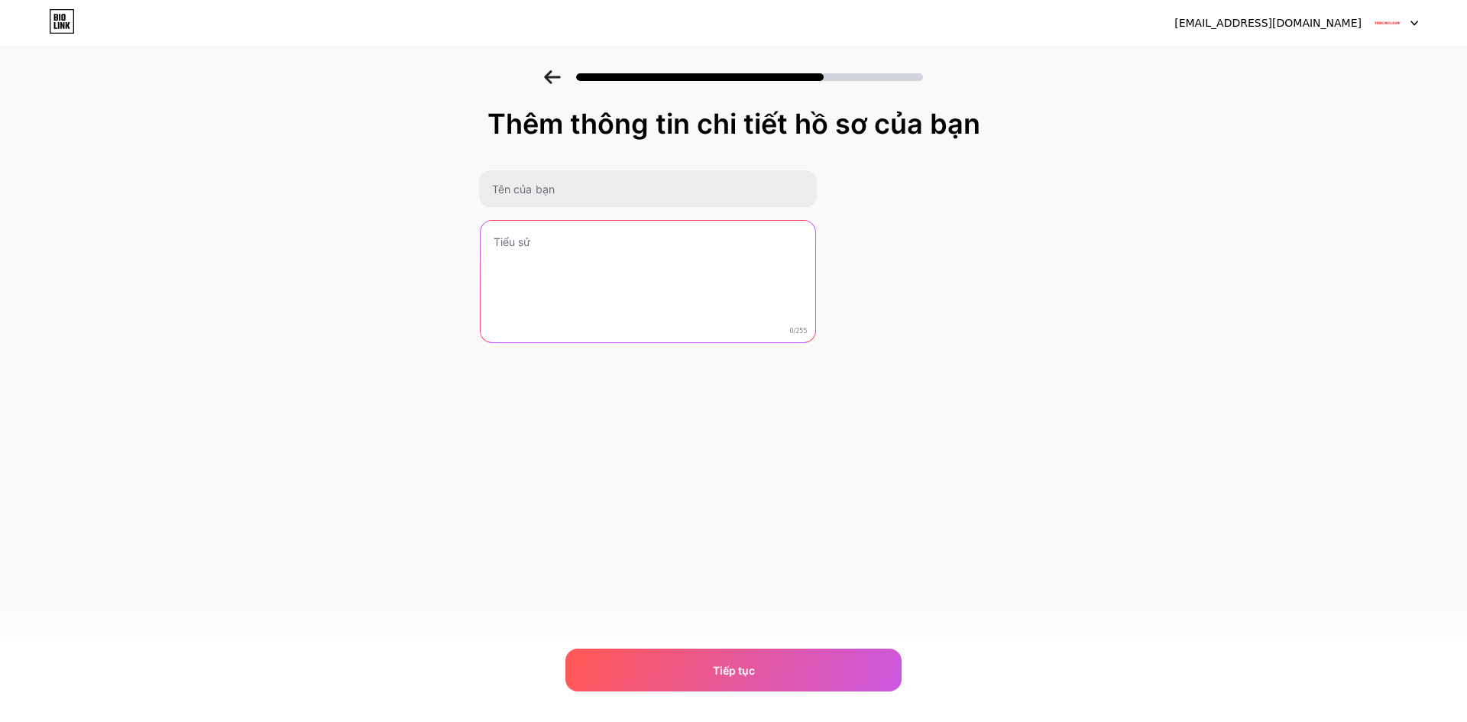
click at [574, 261] on textarea at bounding box center [648, 282] width 335 height 123
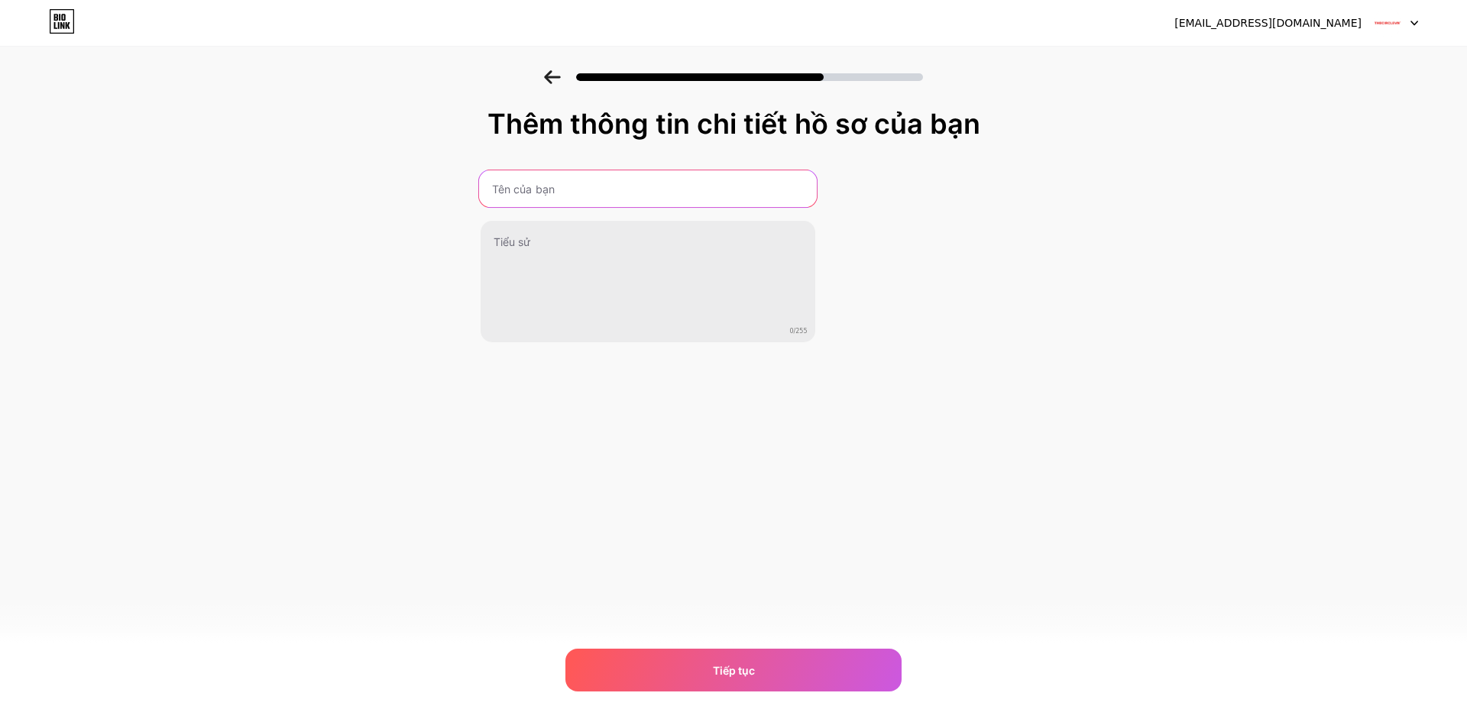
click at [565, 196] on input "text" at bounding box center [647, 188] width 338 height 37
type input "The Circle VN"
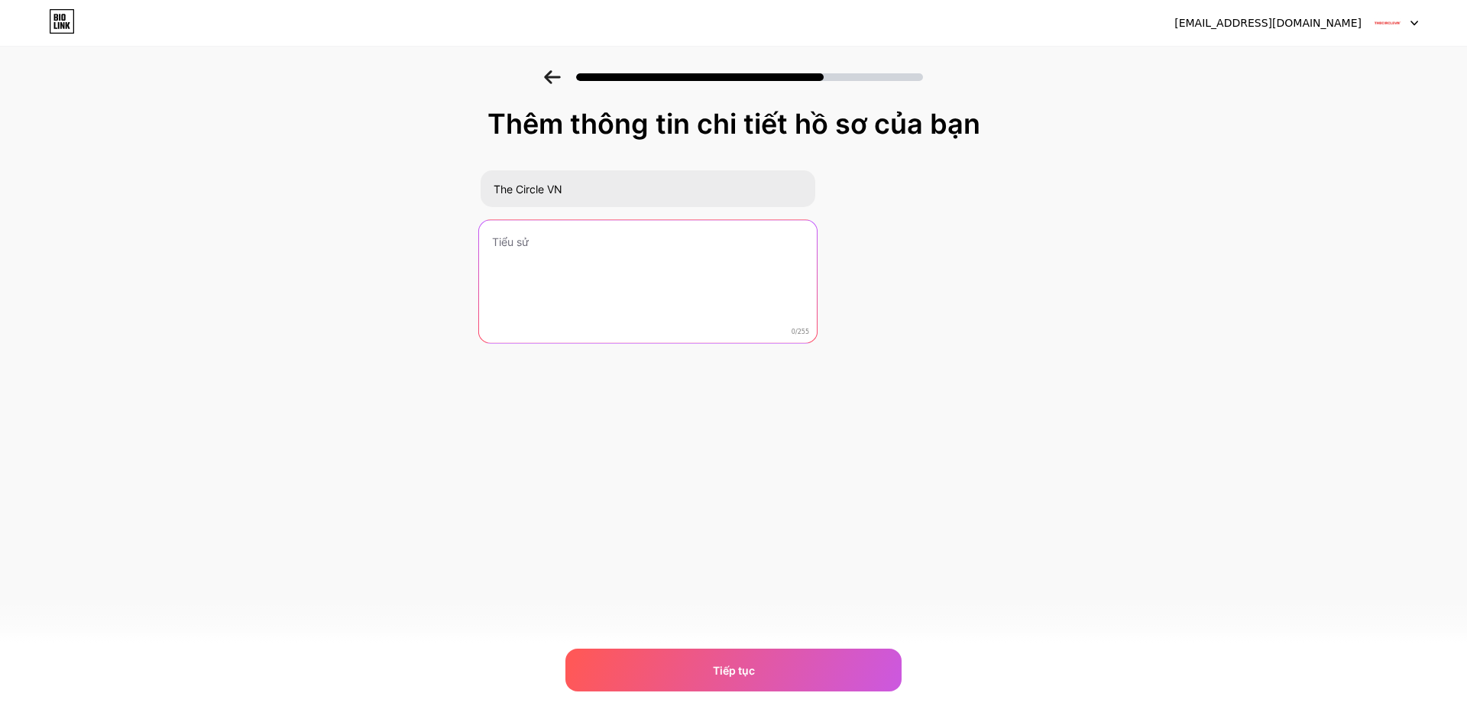
click at [623, 294] on textarea at bounding box center [647, 282] width 338 height 125
click at [549, 243] on textarea at bounding box center [647, 282] width 338 height 125
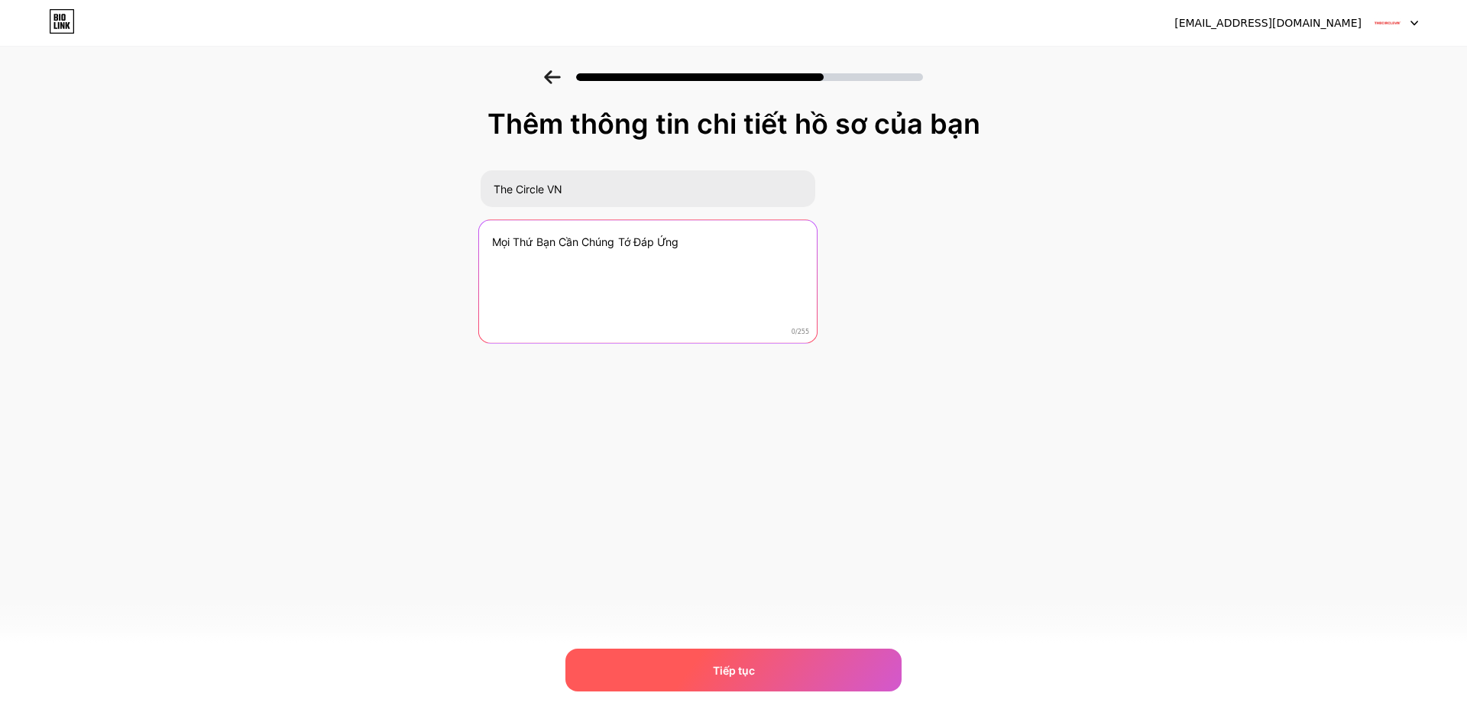
type textarea "Mọi Thứ Bạn Cần Chúng Tớ Đáp Ứng"
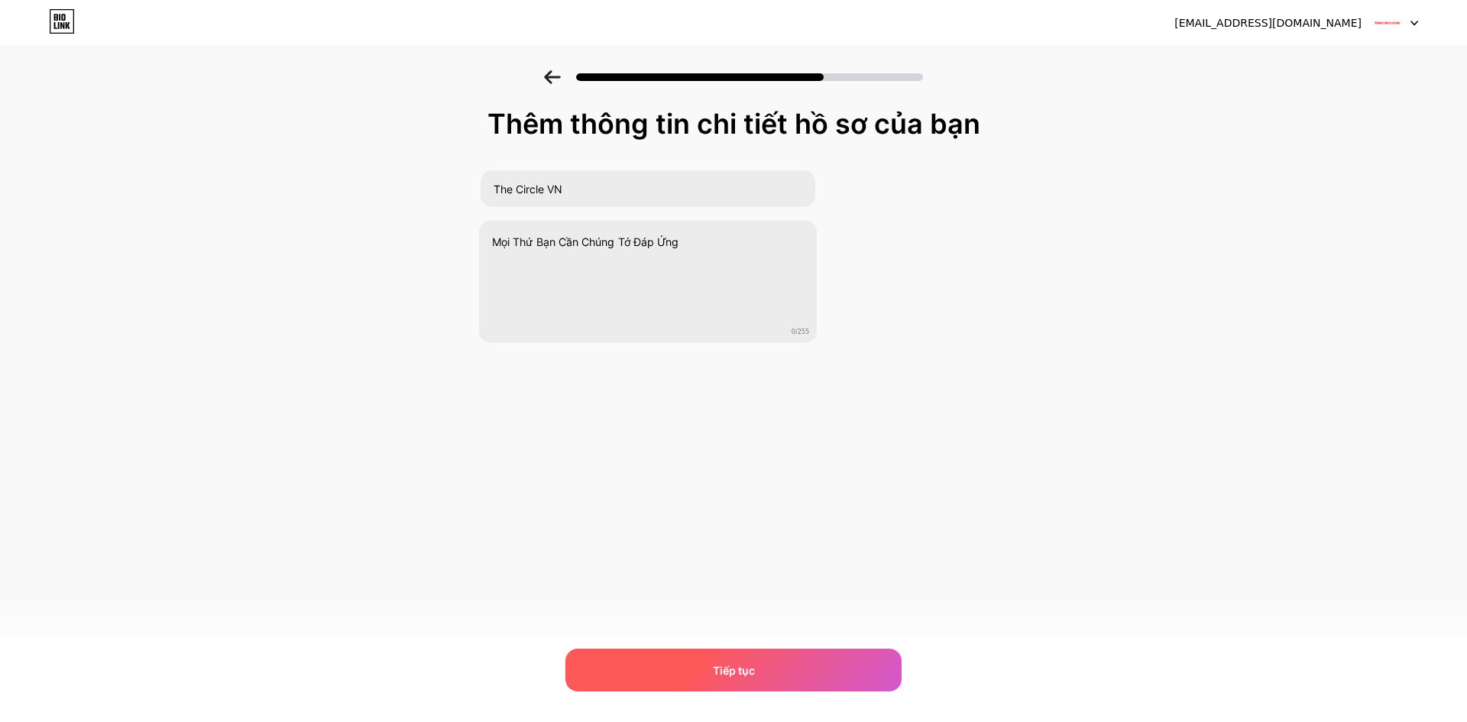
click at [779, 665] on div "Tiếp tục" at bounding box center [733, 670] width 336 height 43
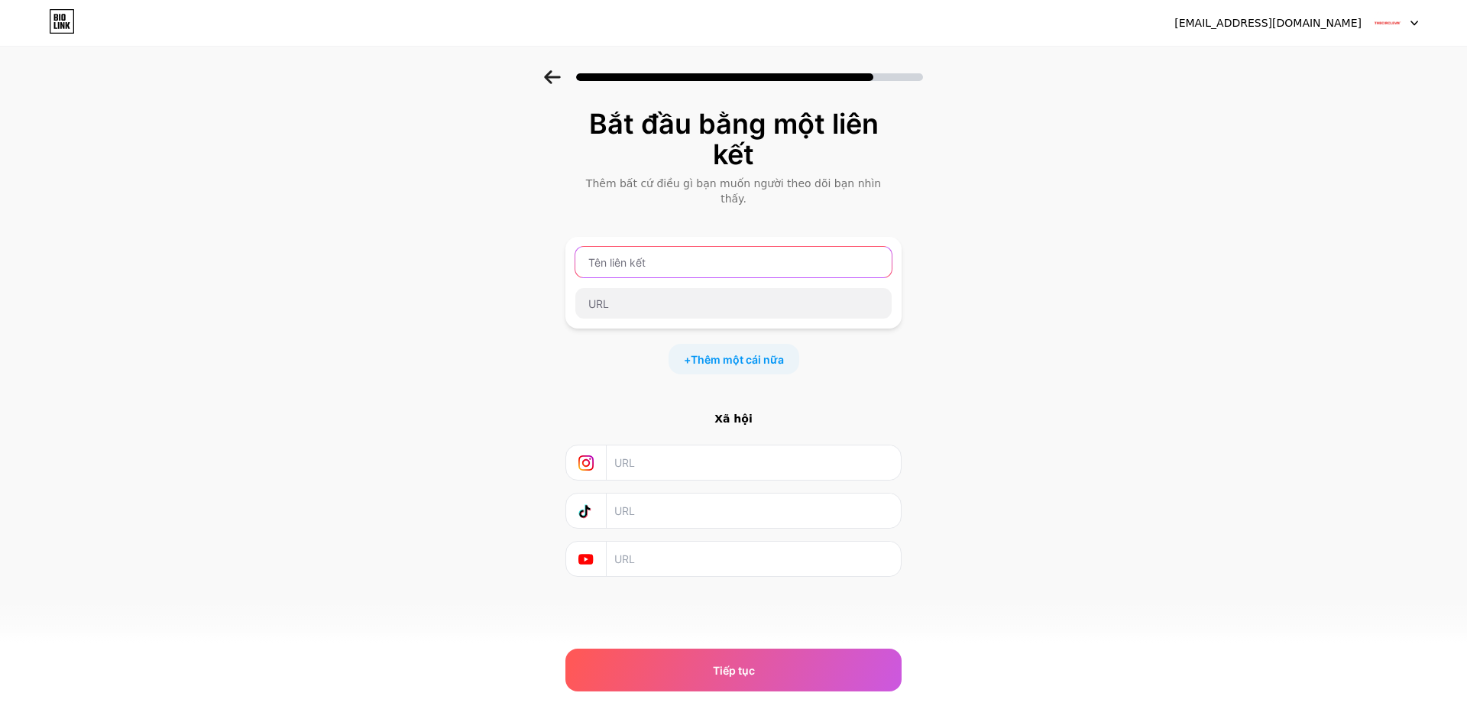
click at [650, 247] on input "text" at bounding box center [733, 262] width 316 height 31
click at [728, 353] on font "Thêm một cái nữa" at bounding box center [737, 359] width 93 height 13
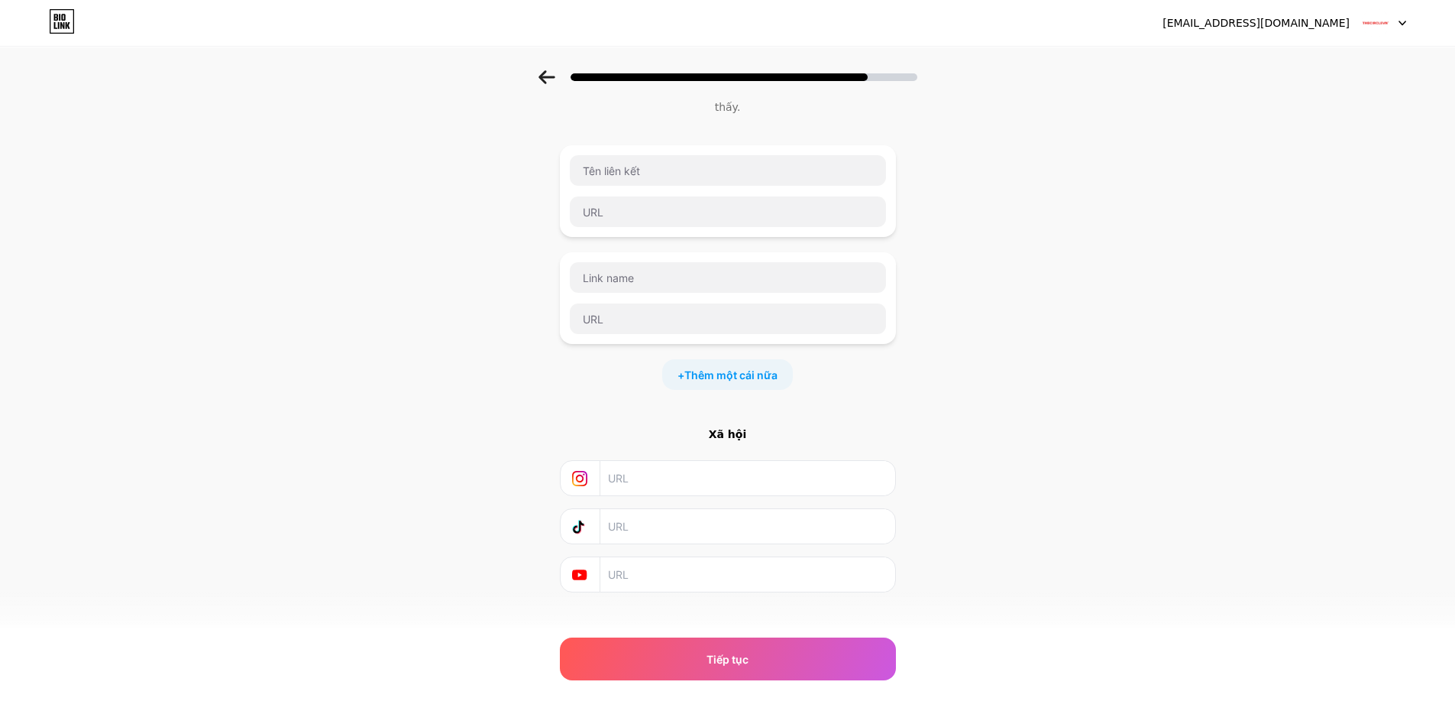
scroll to position [95, 0]
click at [659, 553] on input "text" at bounding box center [746, 570] width 277 height 34
drag, startPoint x: 646, startPoint y: 508, endPoint x: 606, endPoint y: 490, distance: 44.1
click at [646, 507] on input "text" at bounding box center [746, 522] width 277 height 34
click at [588, 515] on icon at bounding box center [579, 522] width 15 height 15
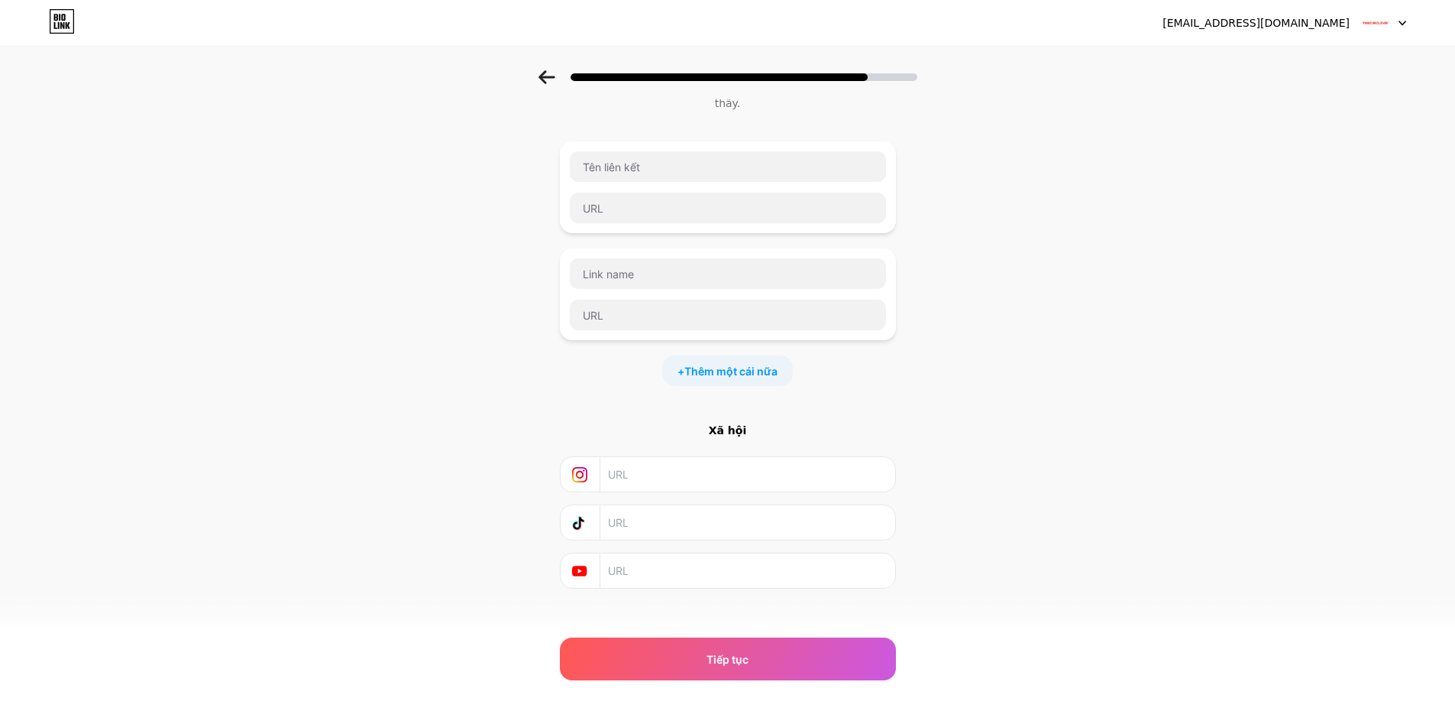
click at [590, 467] on div at bounding box center [581, 474] width 40 height 34
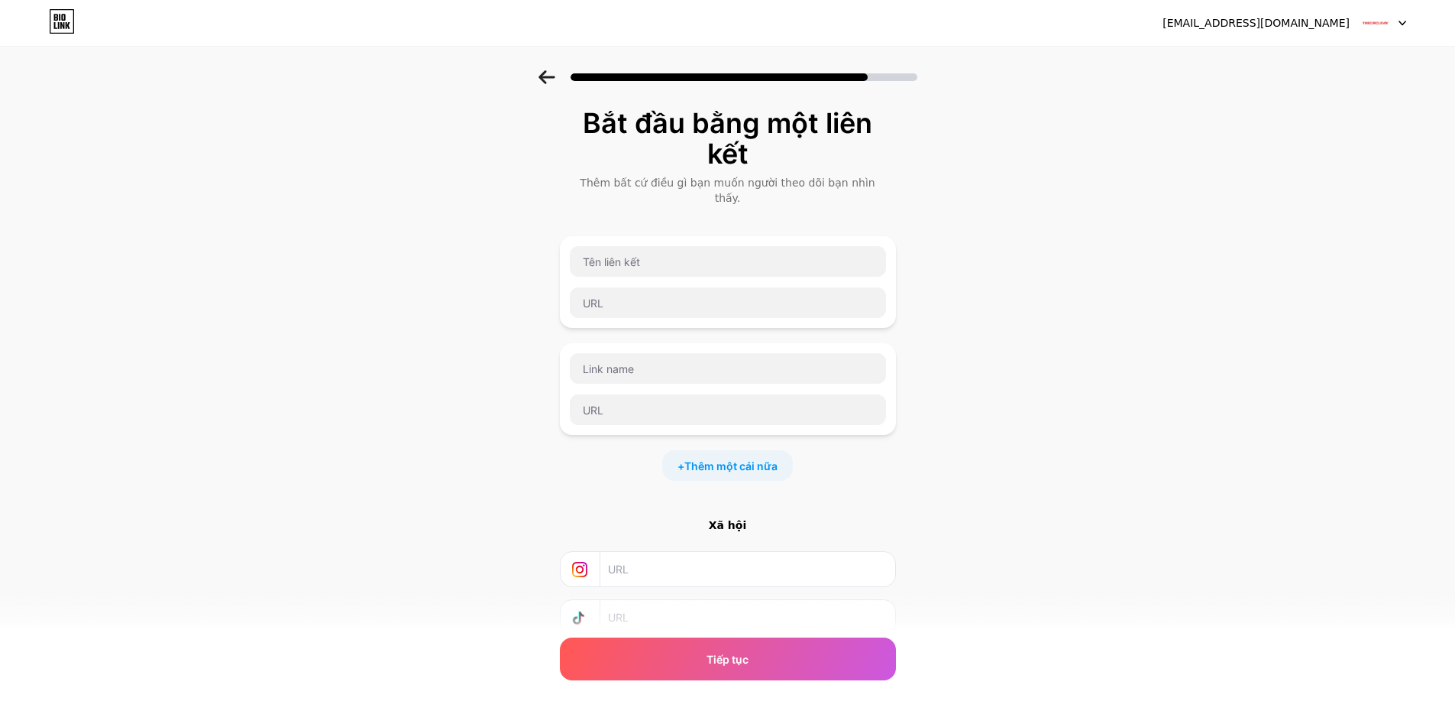
scroll to position [0, 0]
click at [673, 251] on input "text" at bounding box center [728, 262] width 316 height 31
click at [656, 288] on input "text" at bounding box center [728, 303] width 316 height 31
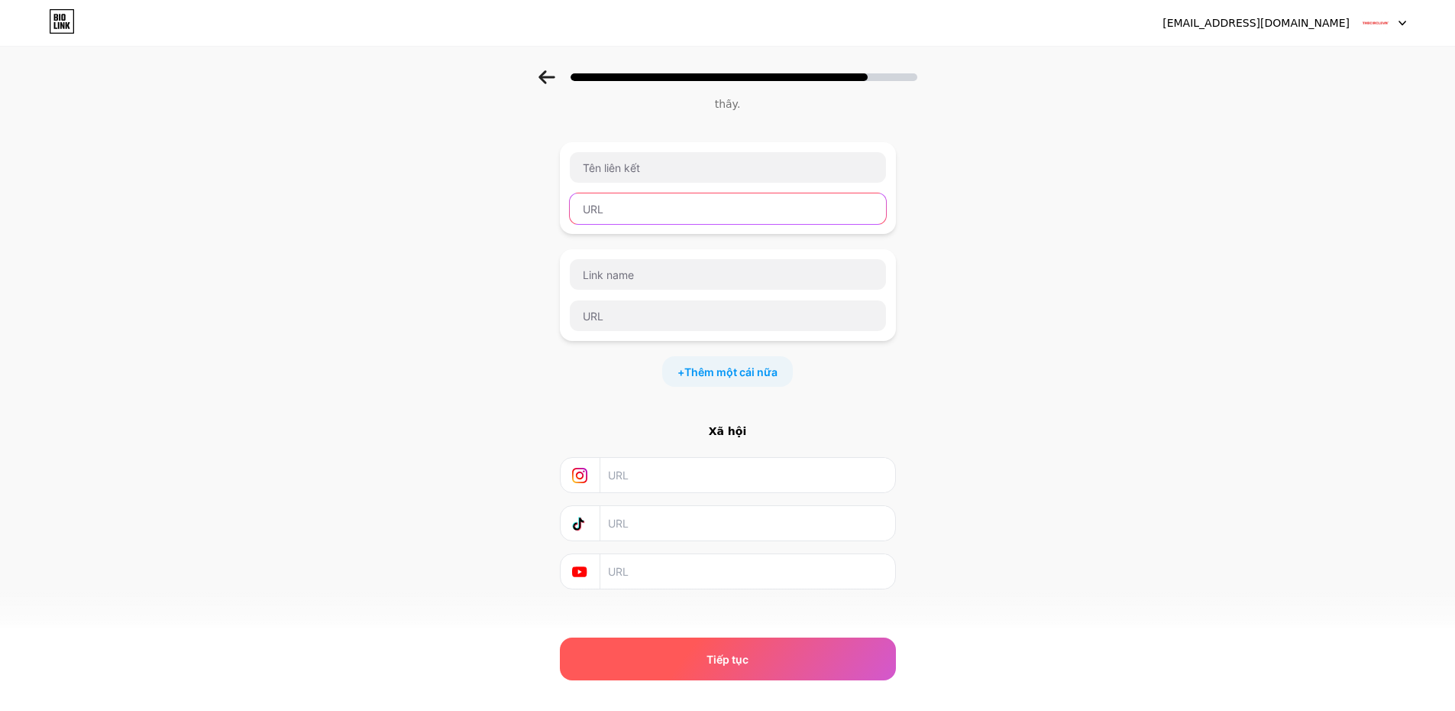
scroll to position [95, 0]
click at [769, 658] on div "Tiếp tục" at bounding box center [728, 658] width 336 height 43
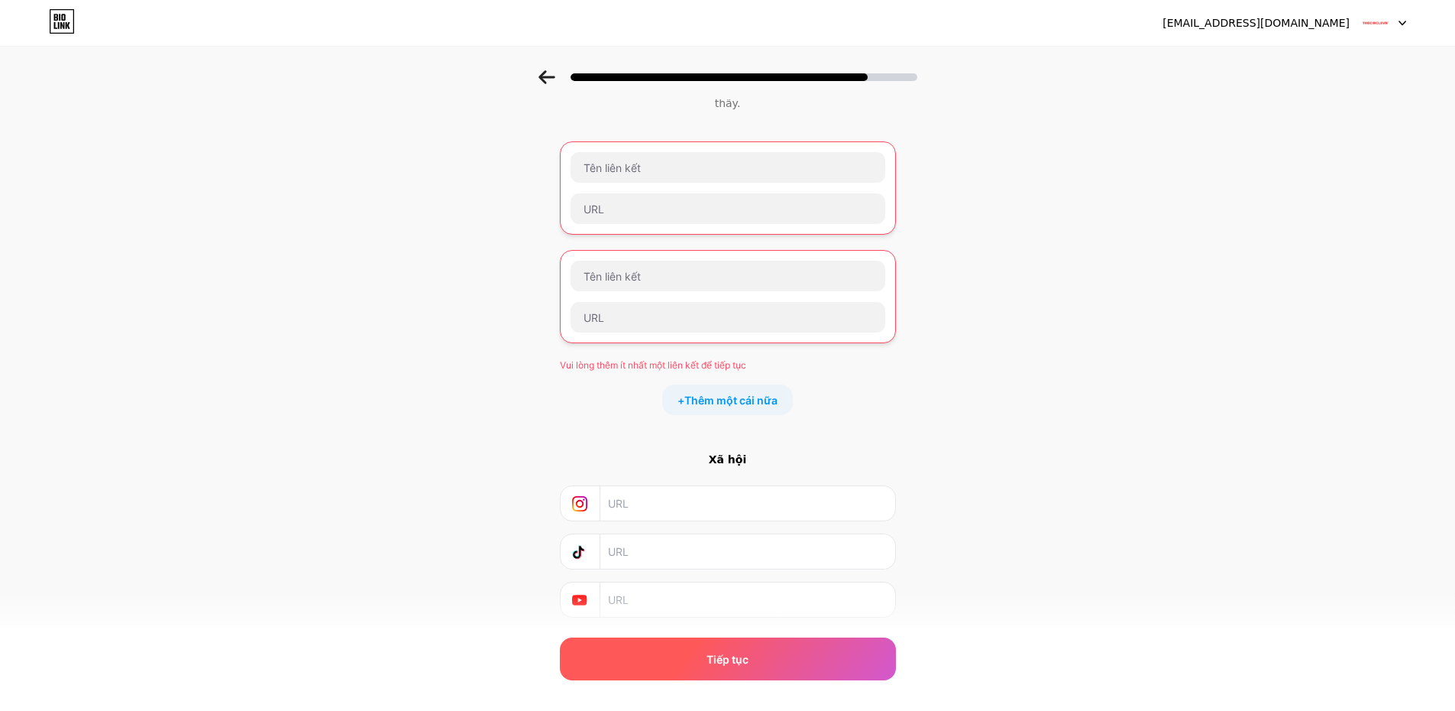
click at [780, 660] on div "Tiếp tục" at bounding box center [728, 658] width 336 height 43
click at [782, 658] on div "Tiếp tục" at bounding box center [728, 658] width 336 height 43
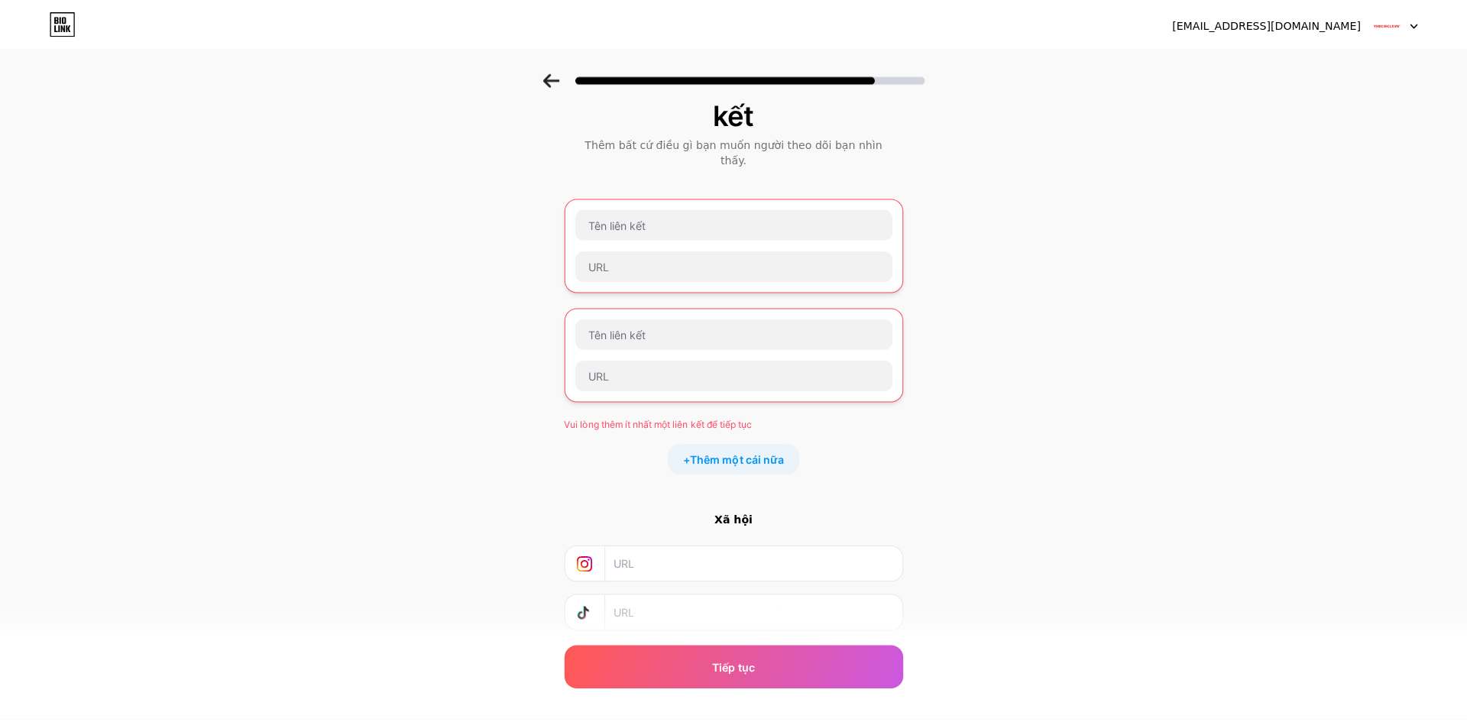
scroll to position [0, 0]
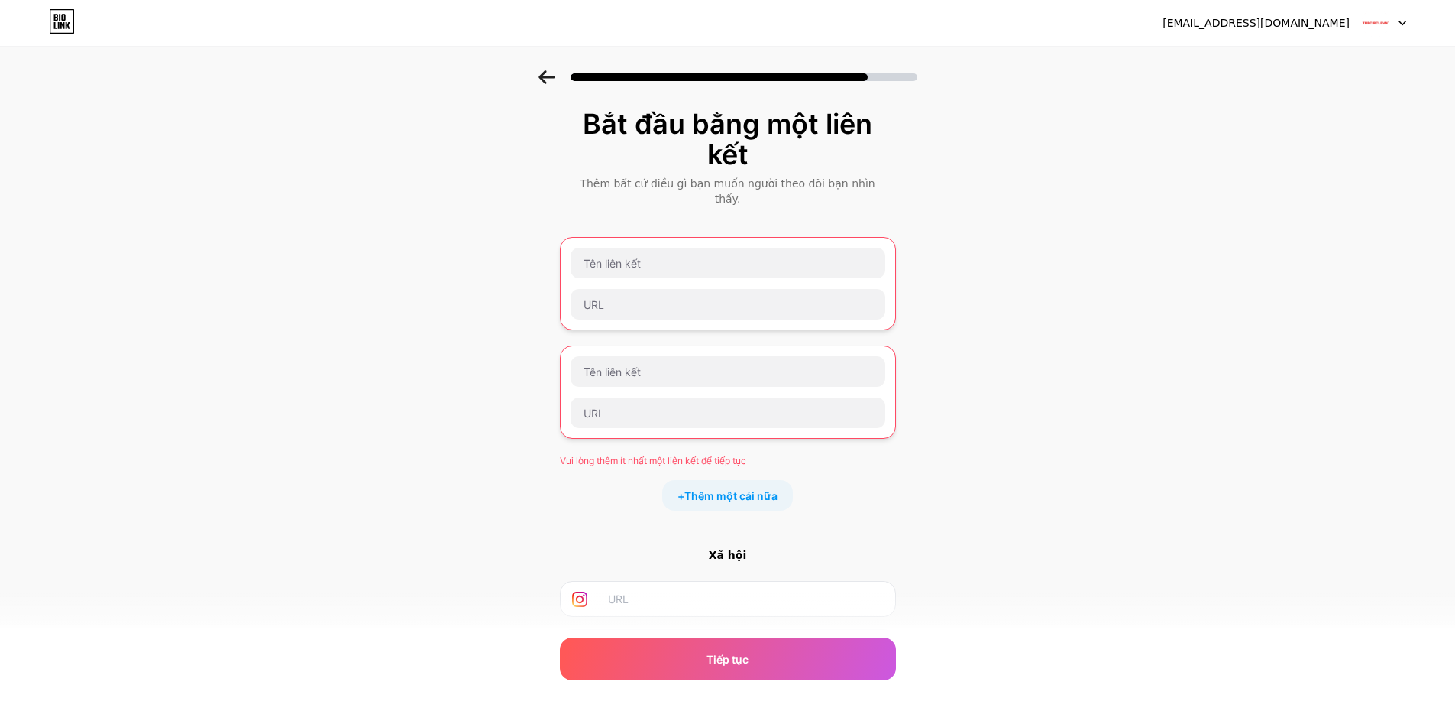
click at [1401, 26] on div at bounding box center [1384, 23] width 44 height 28
click at [1404, 18] on div at bounding box center [1384, 23] width 44 height 28
click at [1403, 23] on icon at bounding box center [1403, 23] width 6 height 4
click at [1395, 26] on div at bounding box center [1384, 23] width 44 height 28
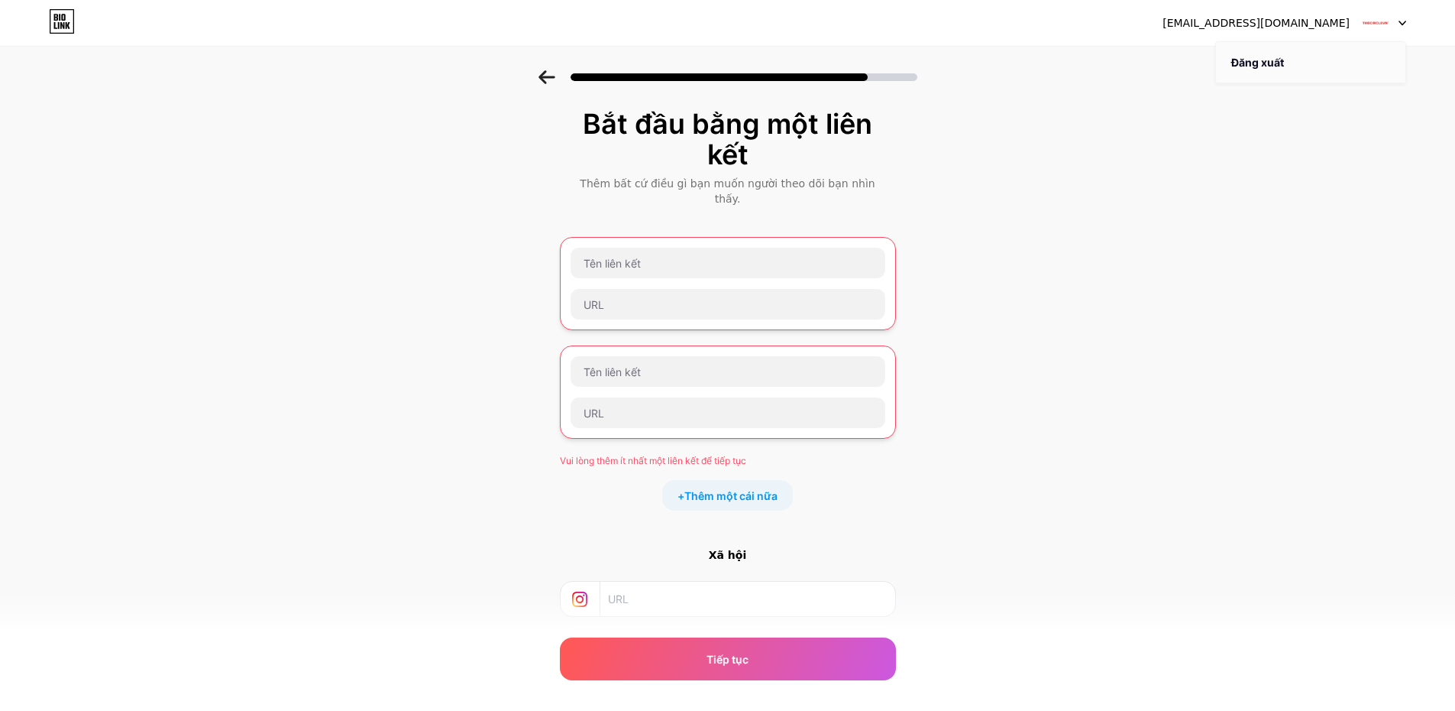
click at [1308, 71] on li "Đăng xuất" at bounding box center [1310, 62] width 189 height 41
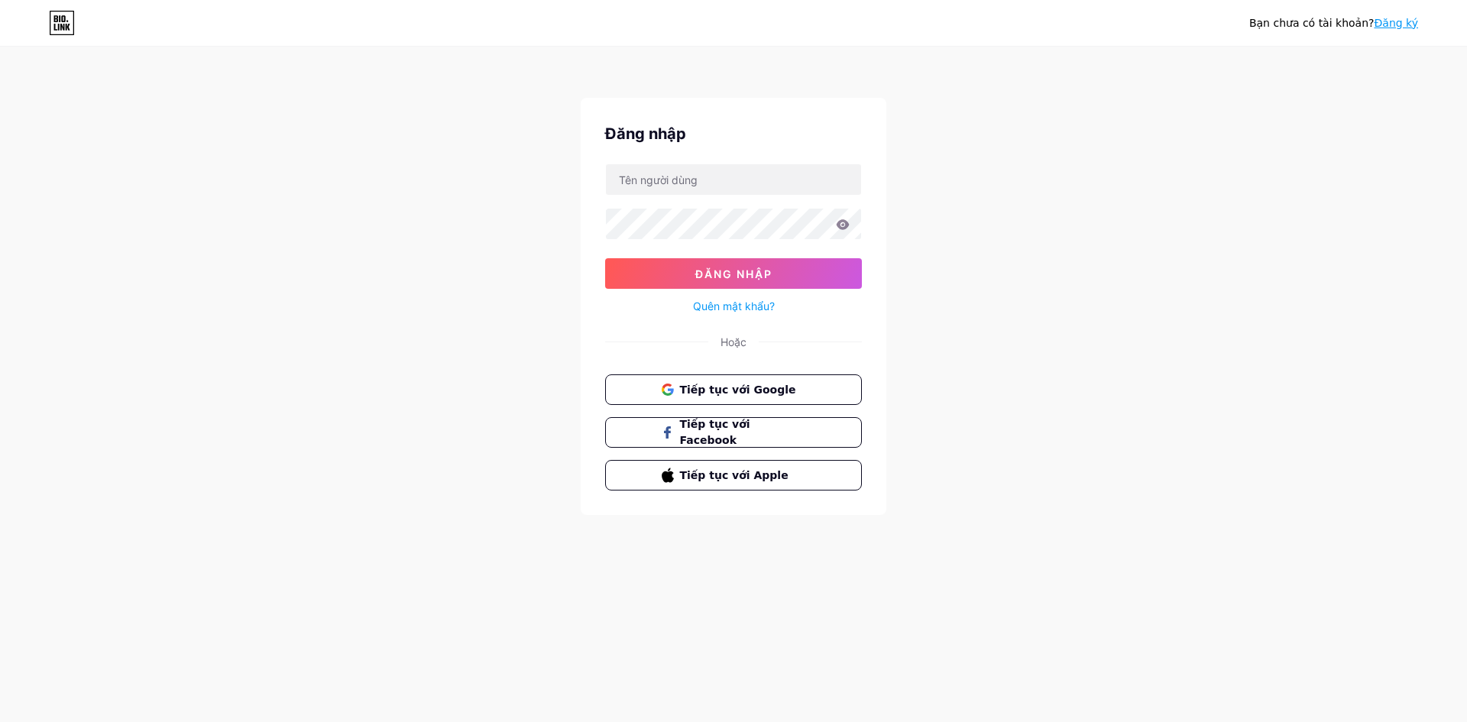
click at [62, 31] on icon at bounding box center [62, 23] width 26 height 24
